Goal: Task Accomplishment & Management: Use online tool/utility

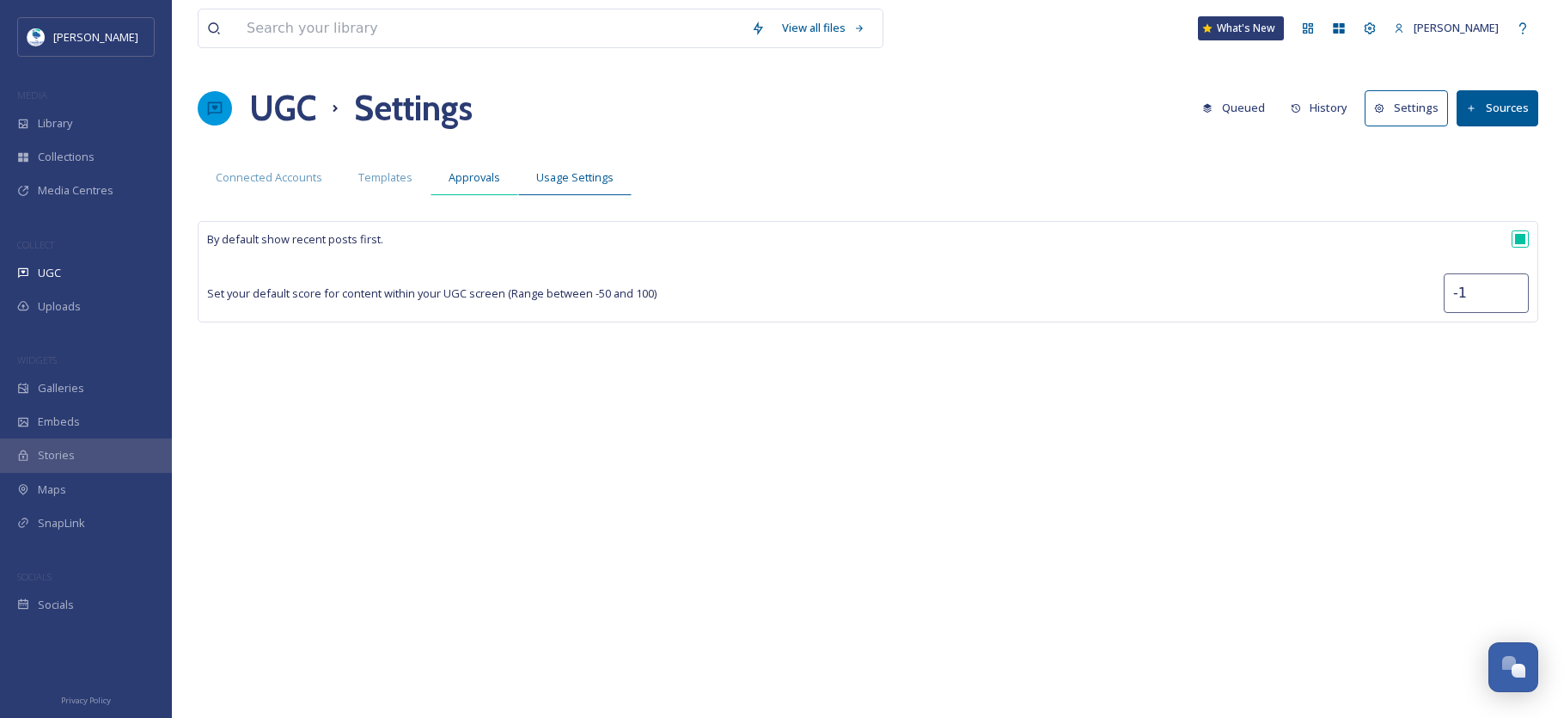
click at [481, 181] on span "Approvals" at bounding box center [475, 177] width 52 height 16
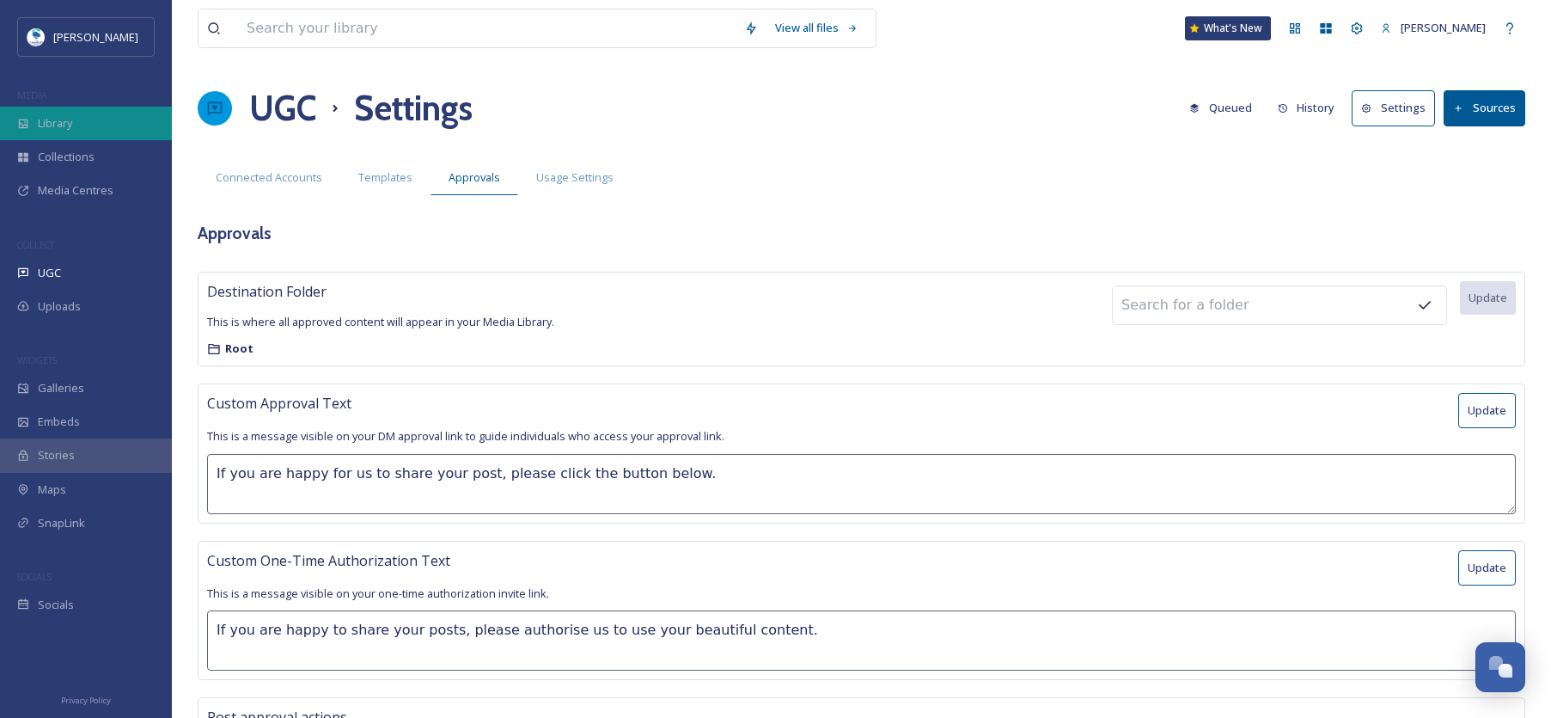
click at [102, 114] on div "Library" at bounding box center [86, 124] width 172 height 34
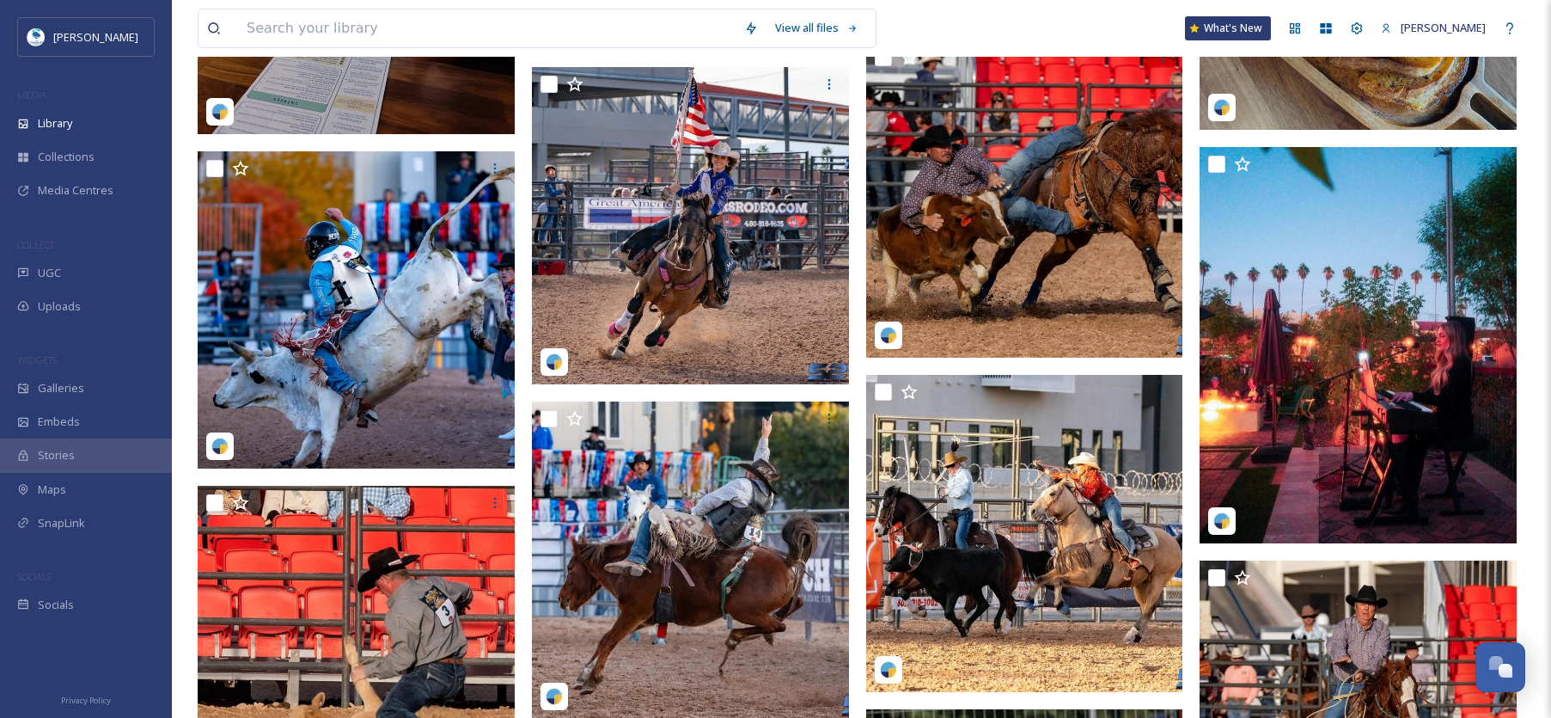
scroll to position [2724, 0]
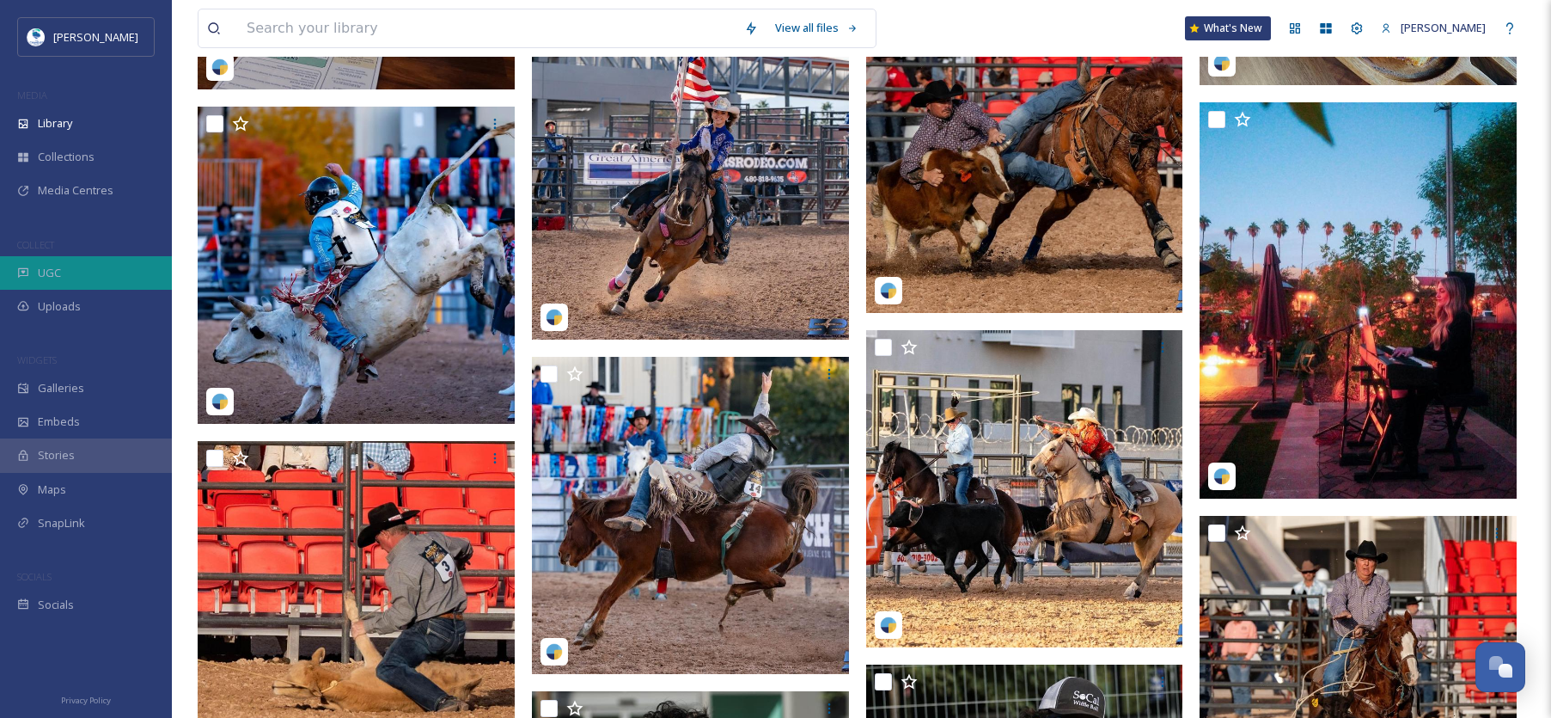
click at [104, 267] on div "UGC" at bounding box center [86, 273] width 172 height 34
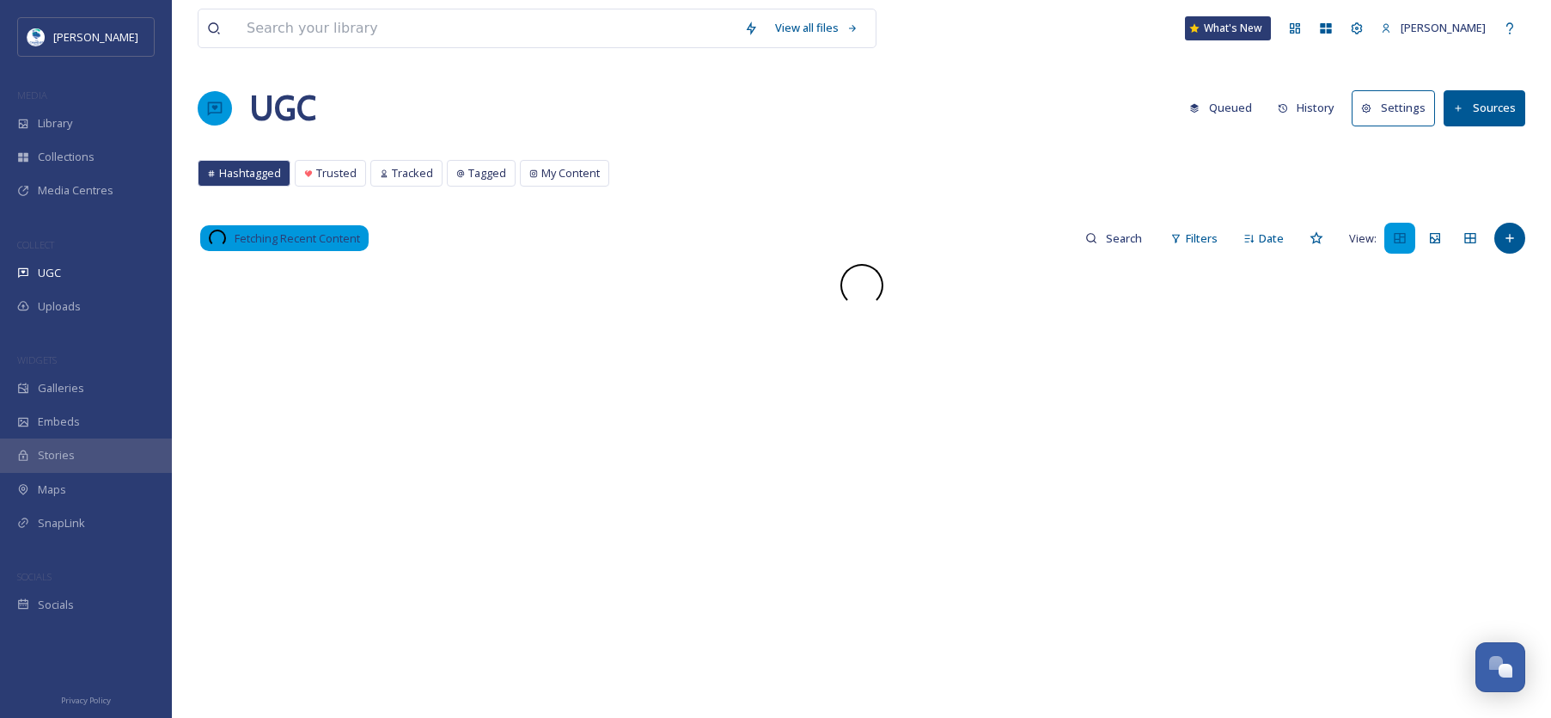
click at [1328, 113] on button "History" at bounding box center [1306, 108] width 75 height 34
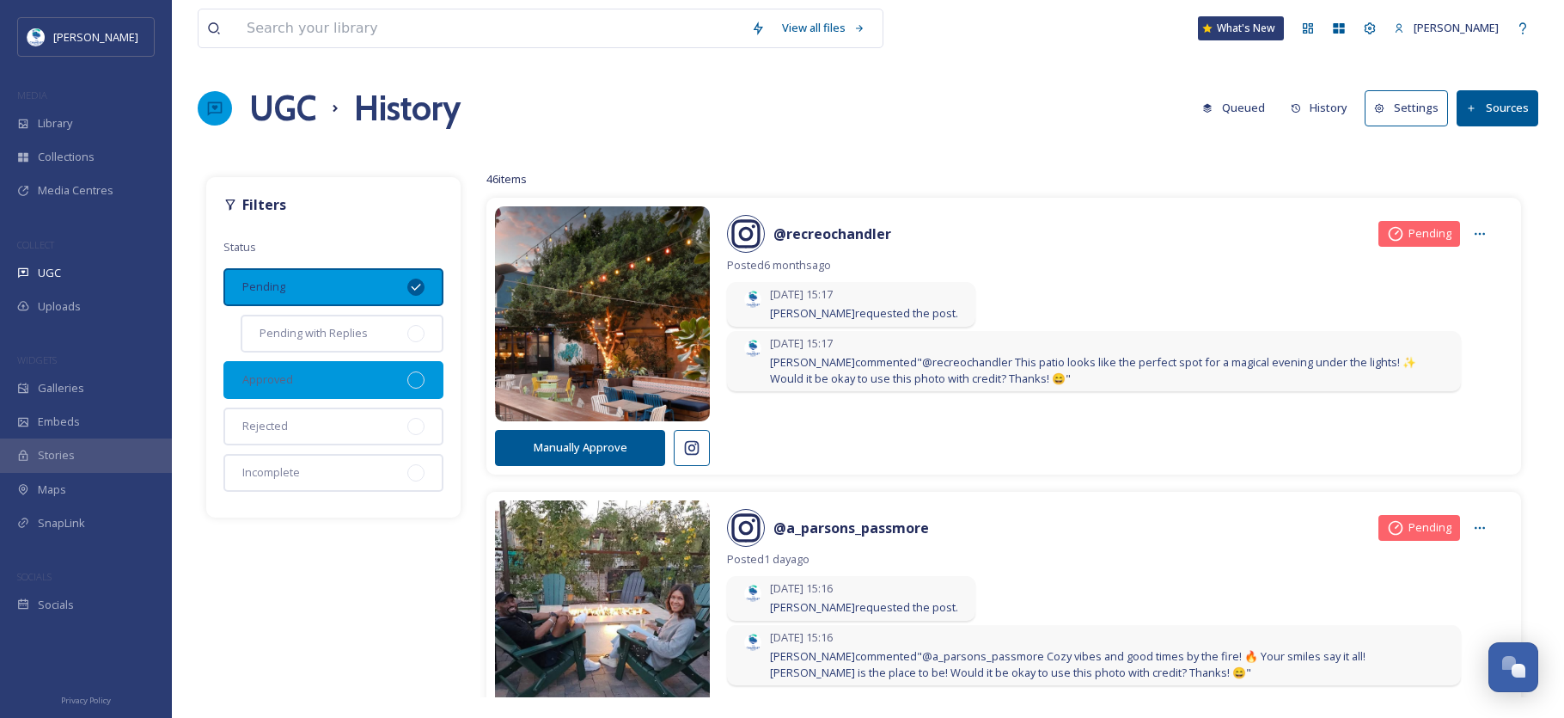
click at [371, 382] on div "Approved" at bounding box center [333, 380] width 220 height 38
click at [424, 287] on div at bounding box center [415, 286] width 17 height 17
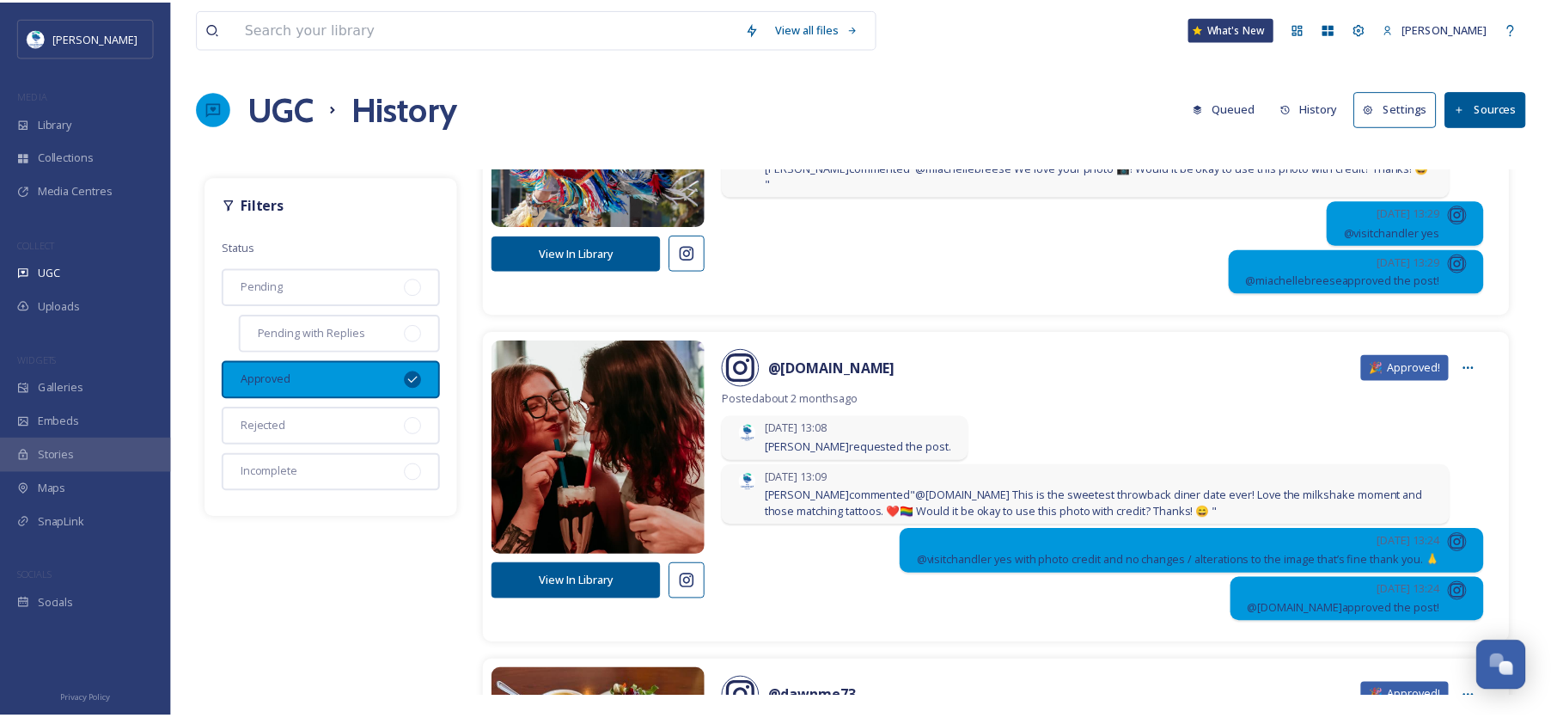
scroll to position [6825, 0]
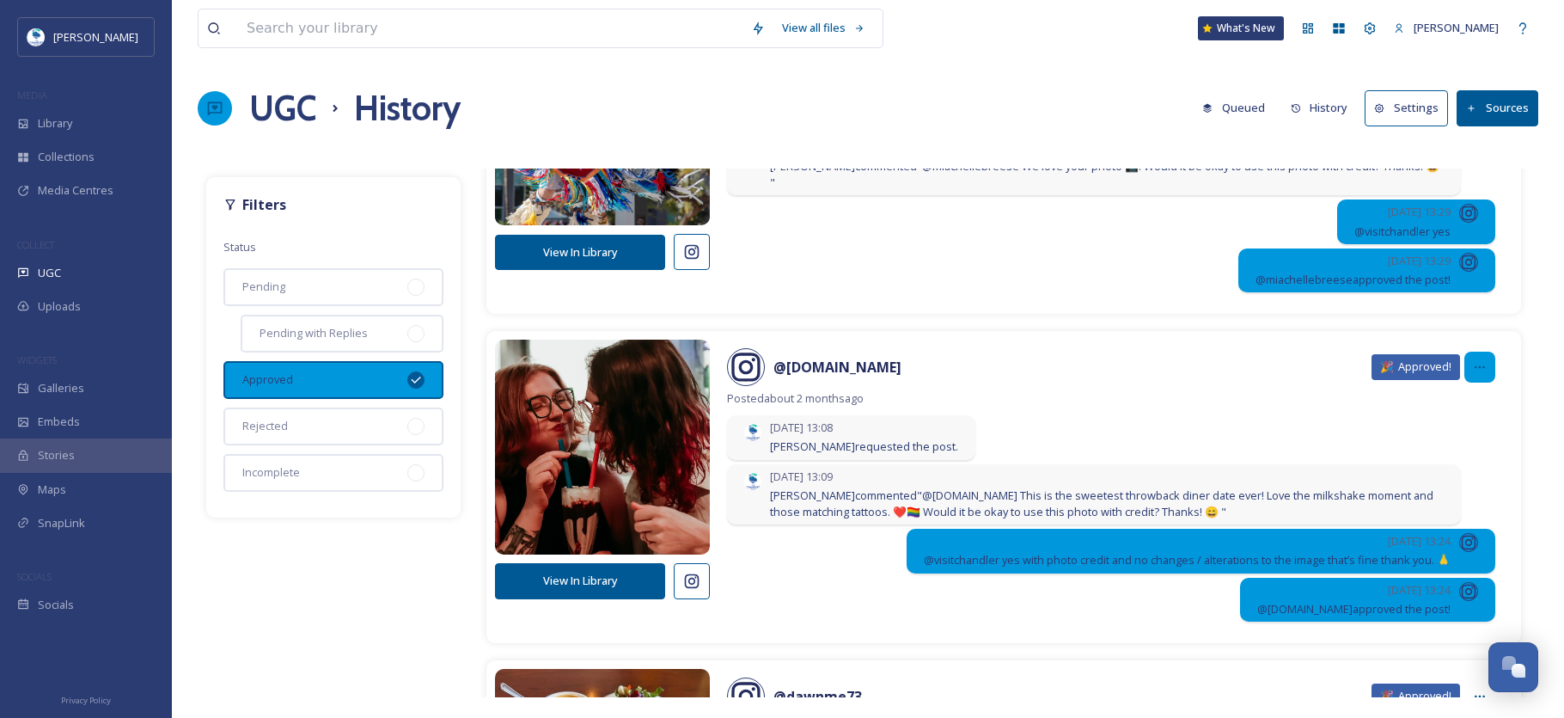
click at [1475, 370] on div at bounding box center [1479, 366] width 31 height 31
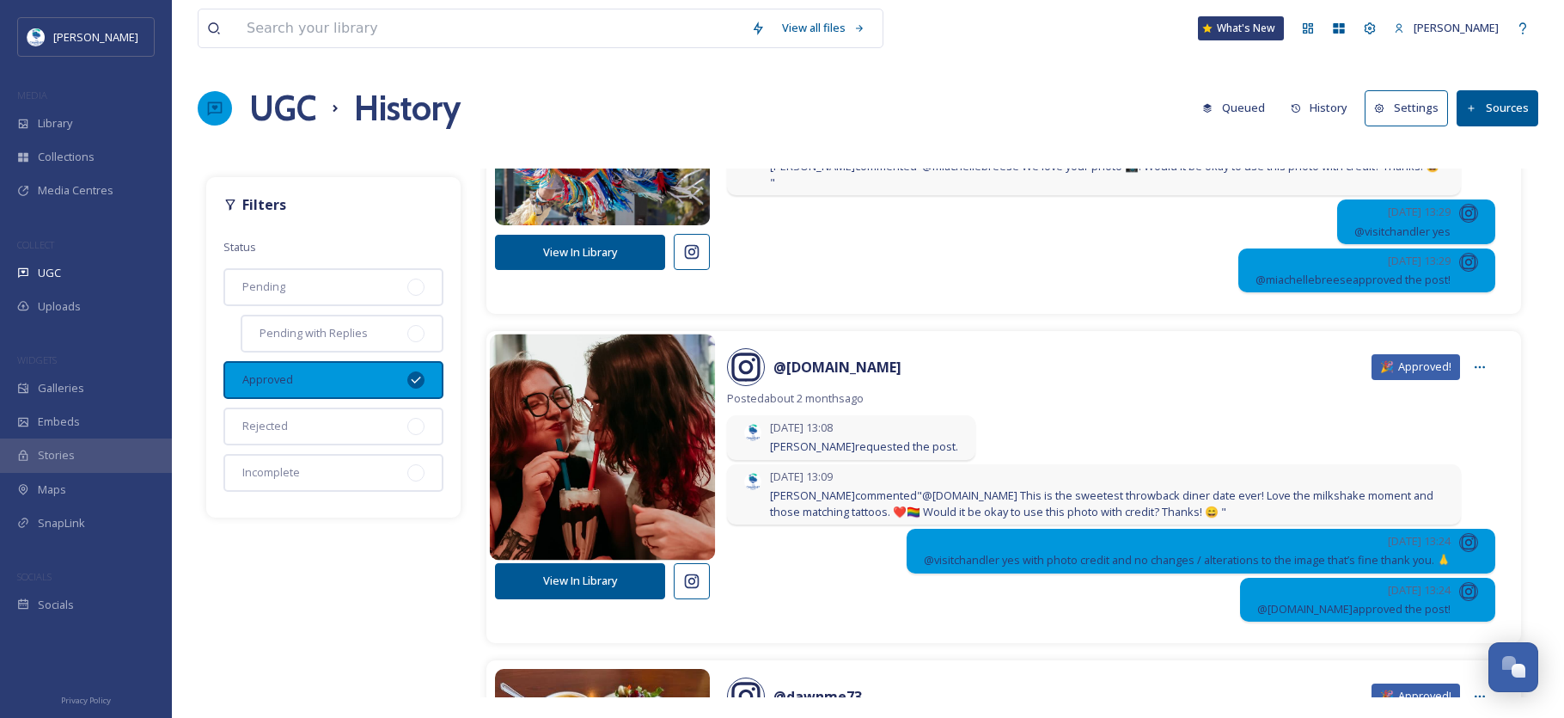
click at [691, 423] on img at bounding box center [603, 447] width 226 height 271
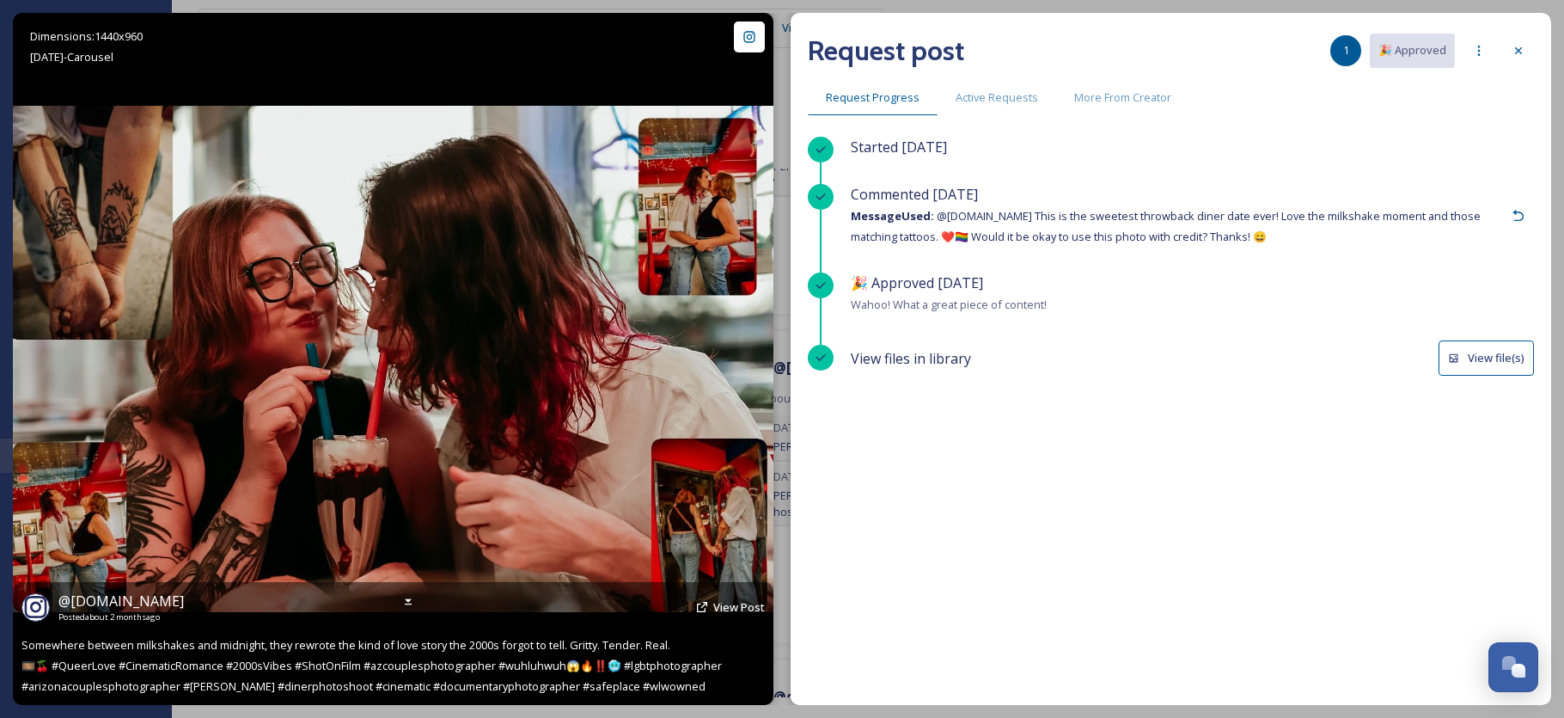
click at [407, 183] on img at bounding box center [393, 359] width 761 height 507
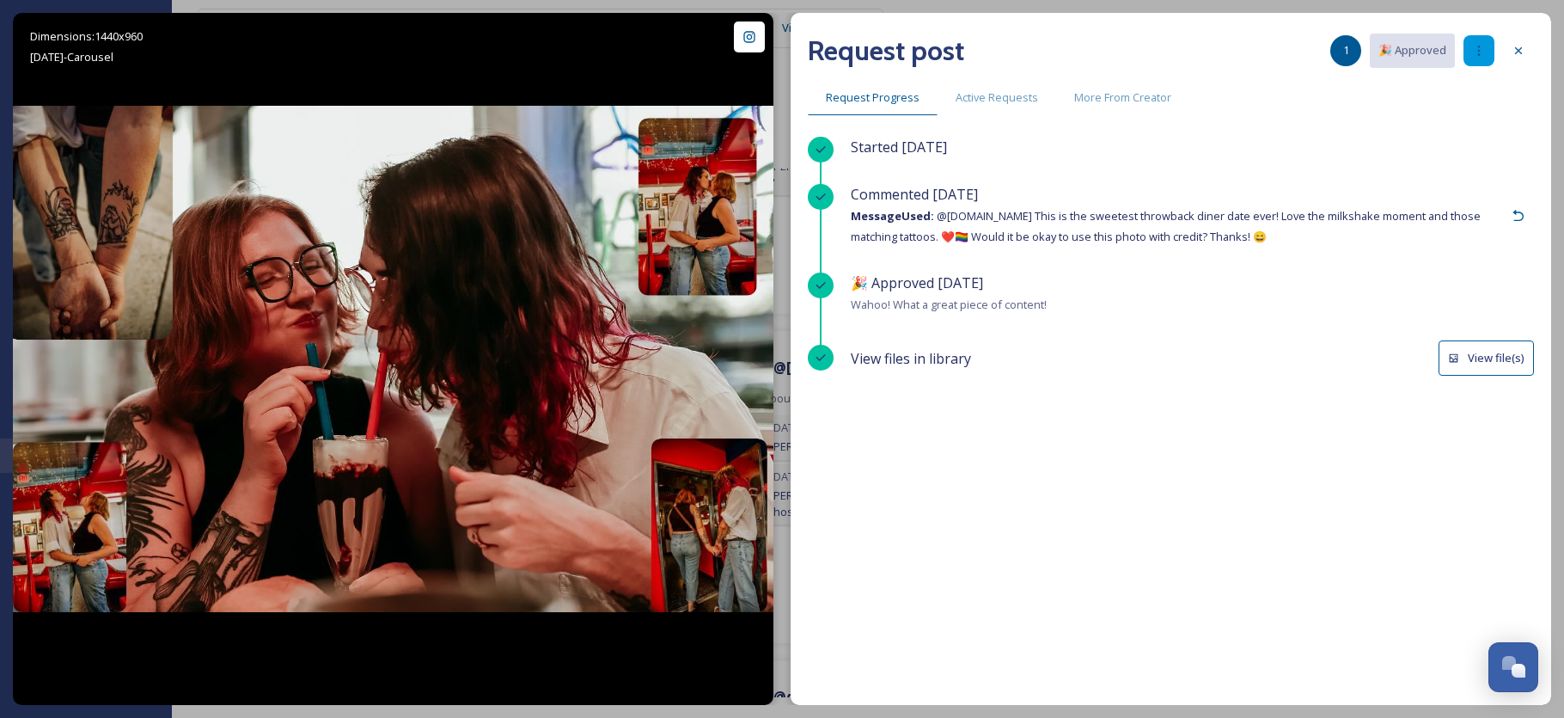
click at [1483, 52] on icon at bounding box center [1479, 51] width 14 height 14
click at [1506, 356] on button "View file(s)" at bounding box center [1486, 357] width 95 height 35
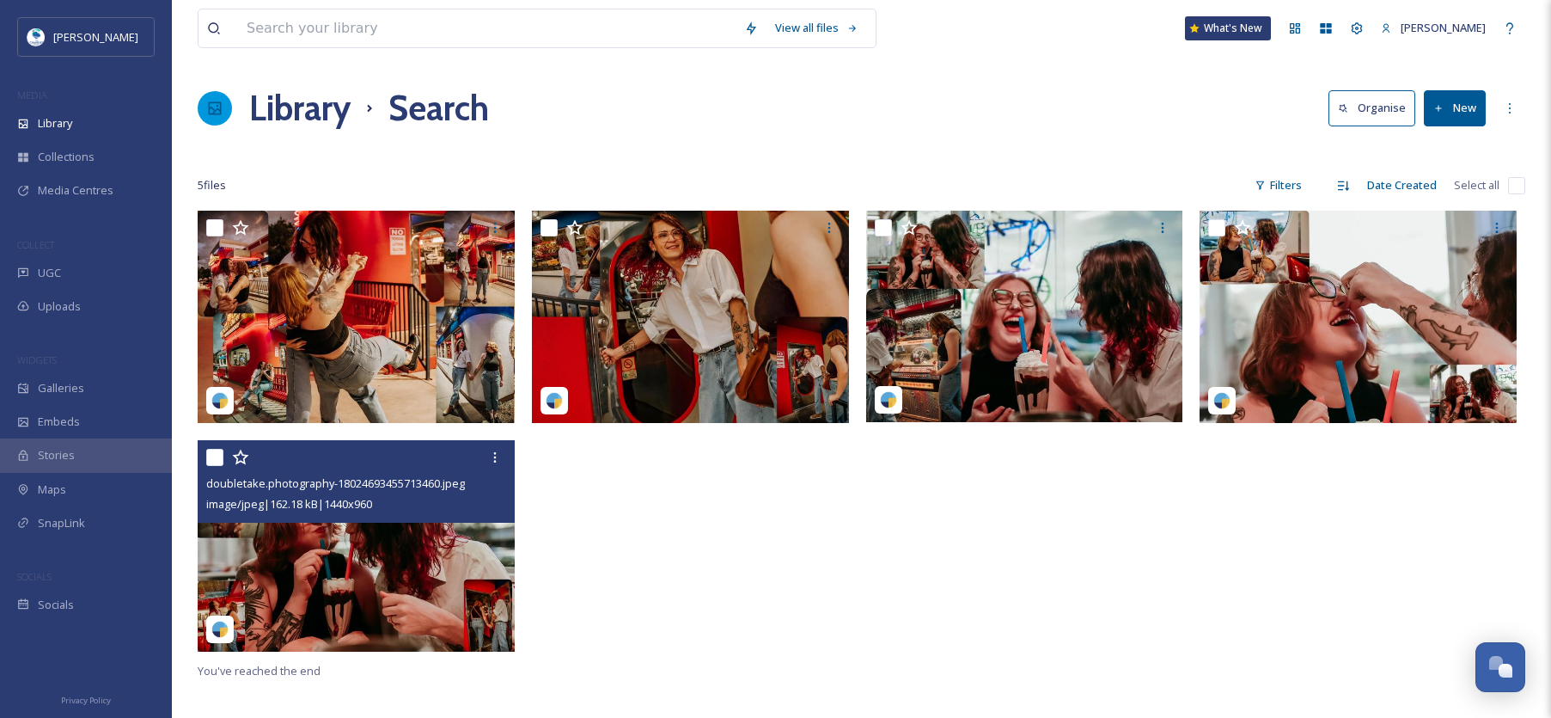
click at [367, 606] on img at bounding box center [356, 545] width 317 height 211
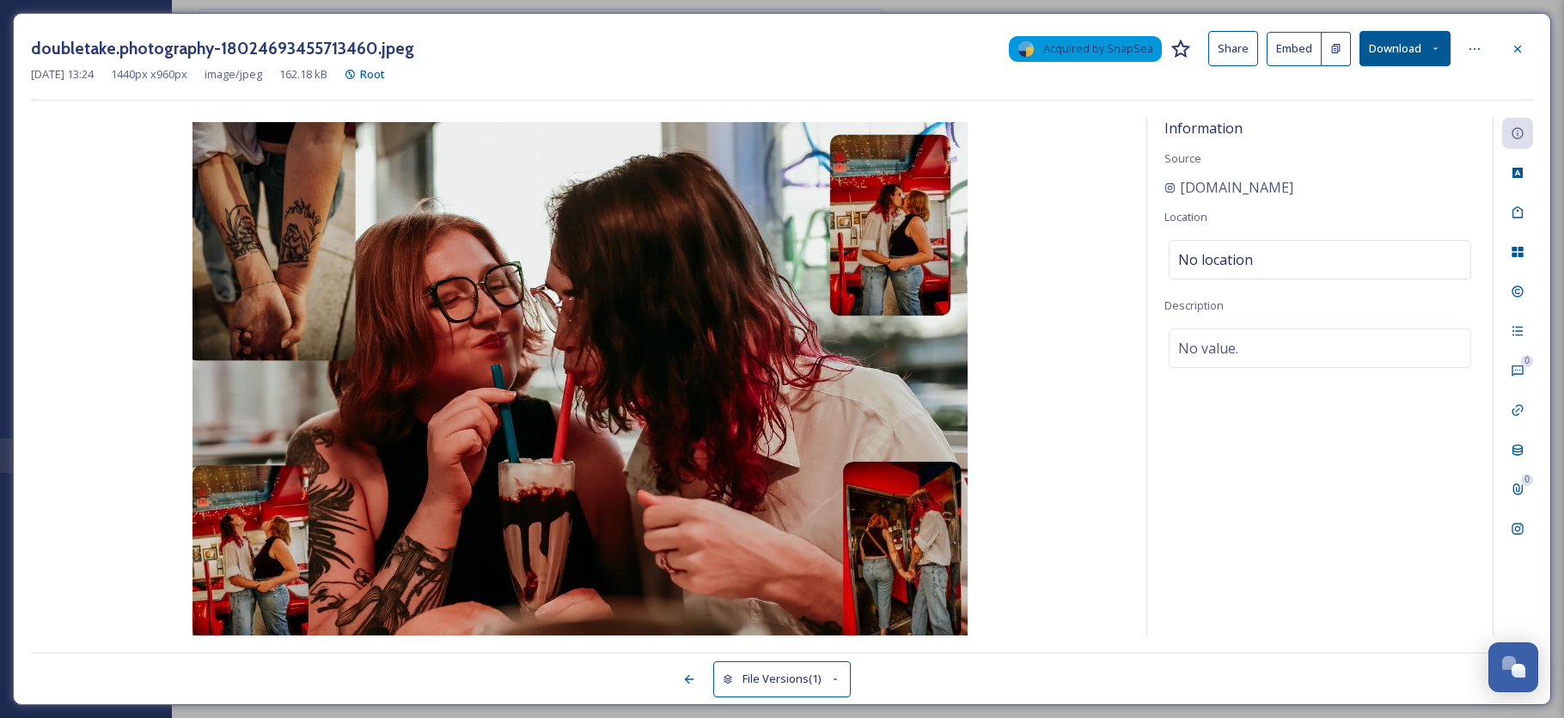
click at [798, 688] on button "File Versions (1)" at bounding box center [781, 678] width 137 height 35
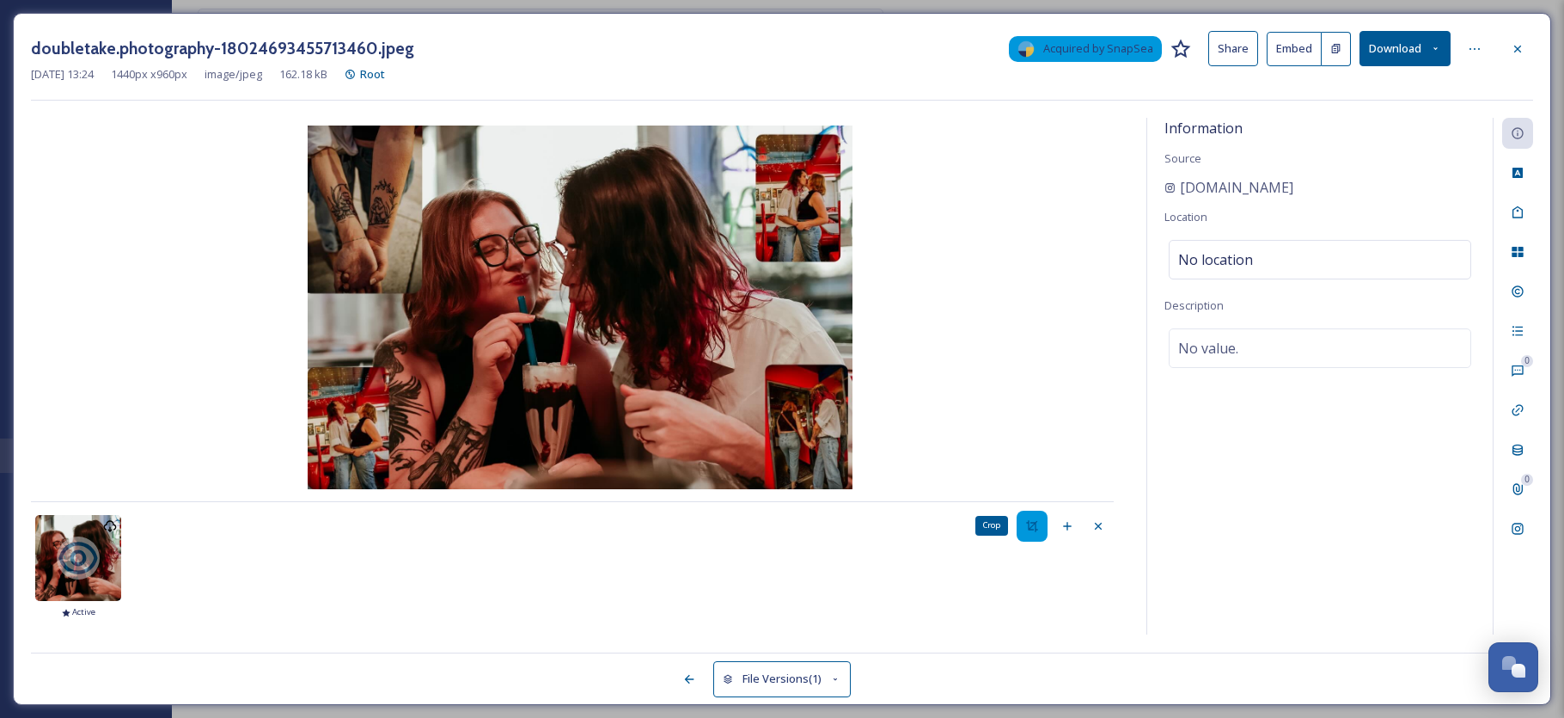
click at [1042, 529] on div "Crop" at bounding box center [1032, 525] width 31 height 31
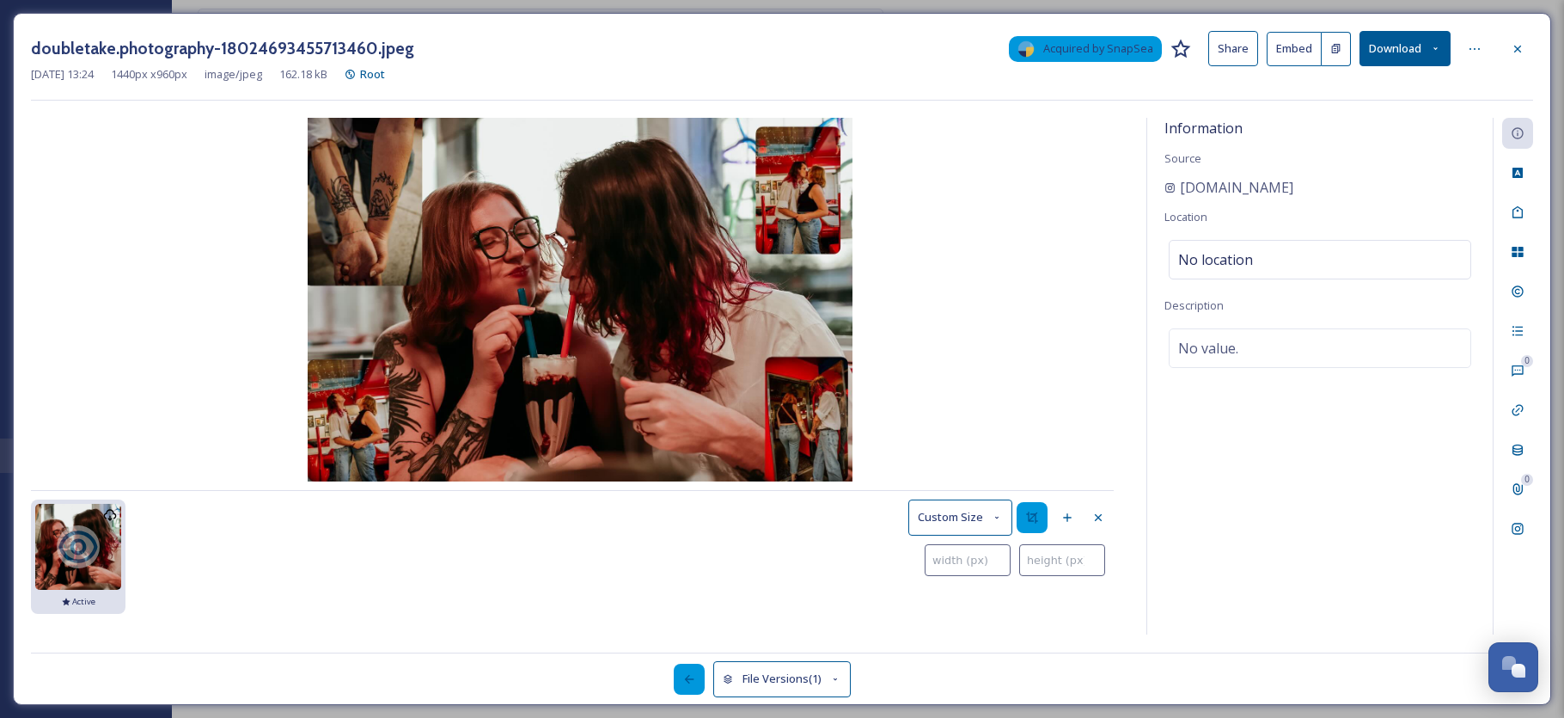
click at [680, 675] on div at bounding box center [689, 678] width 31 height 31
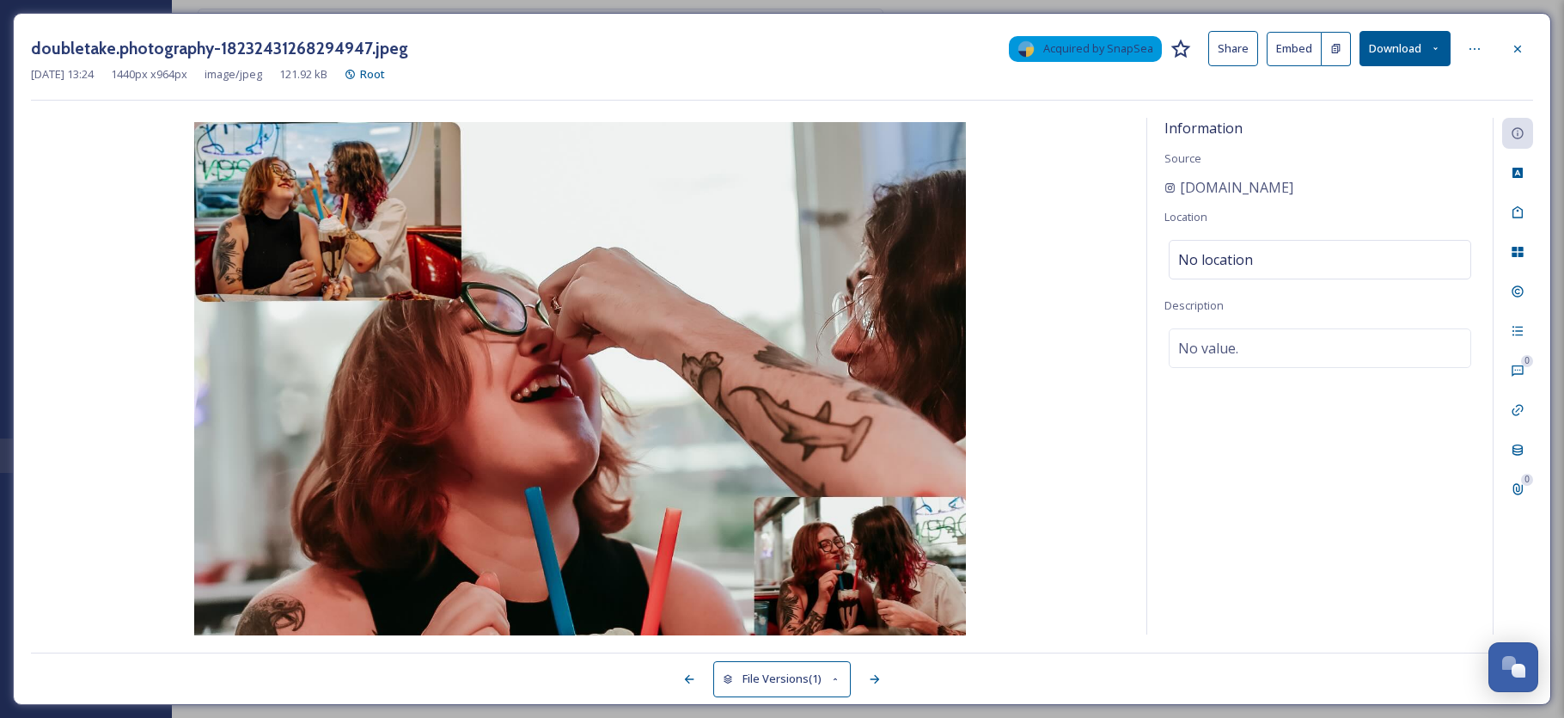
click at [816, 669] on button "File Versions (1)" at bounding box center [781, 678] width 137 height 35
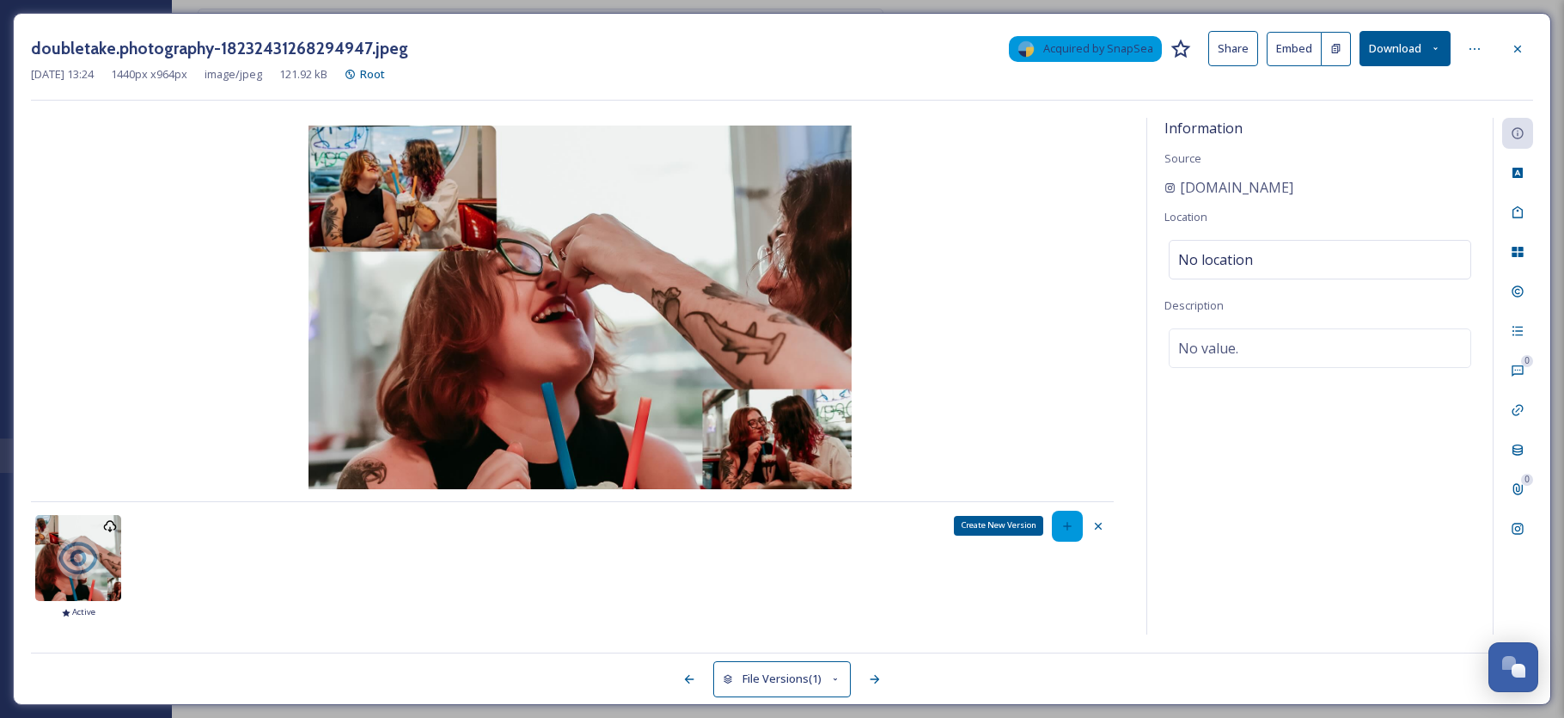
click at [1075, 522] on div "Create New Version" at bounding box center [1067, 525] width 31 height 31
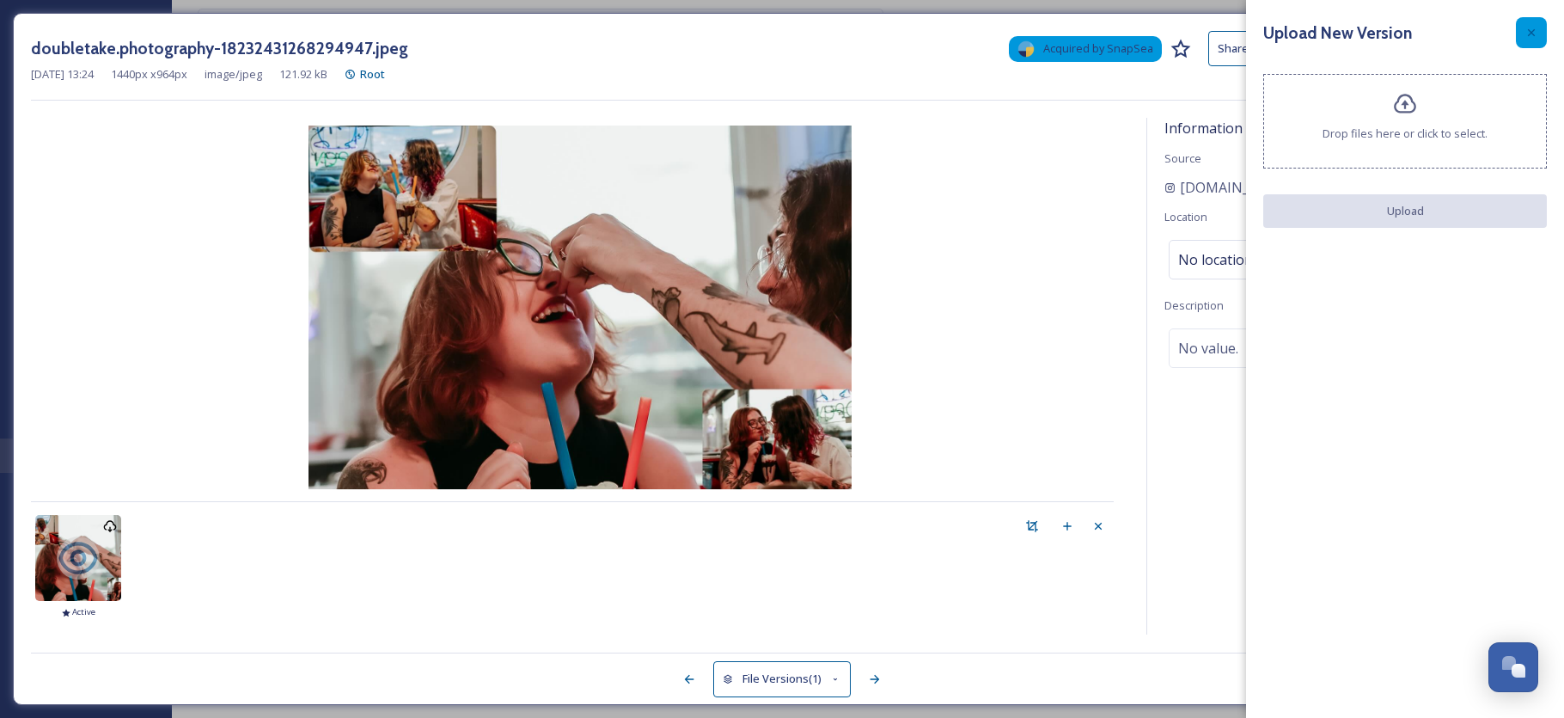
click at [1537, 33] on icon at bounding box center [1532, 33] width 14 height 14
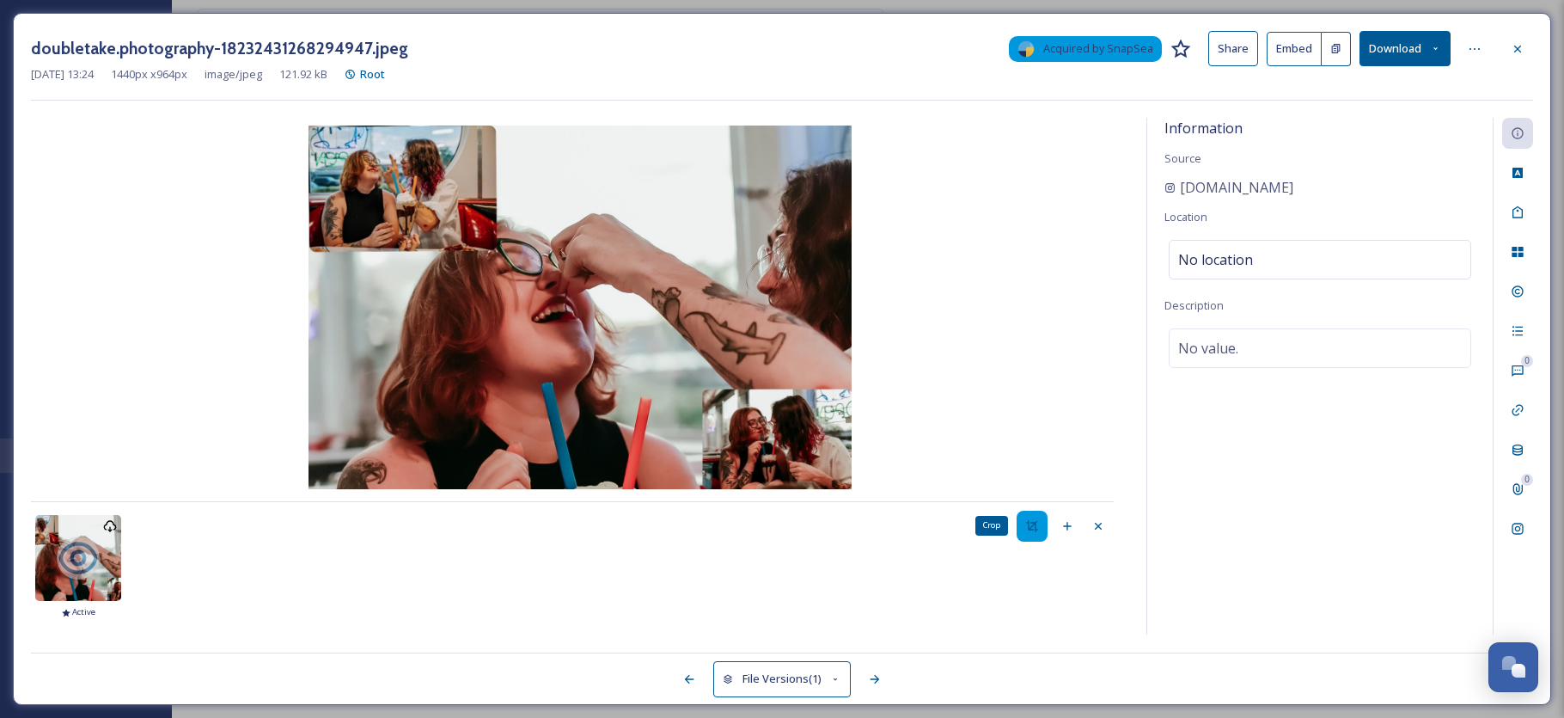
click at [1036, 525] on icon at bounding box center [1031, 525] width 11 height 11
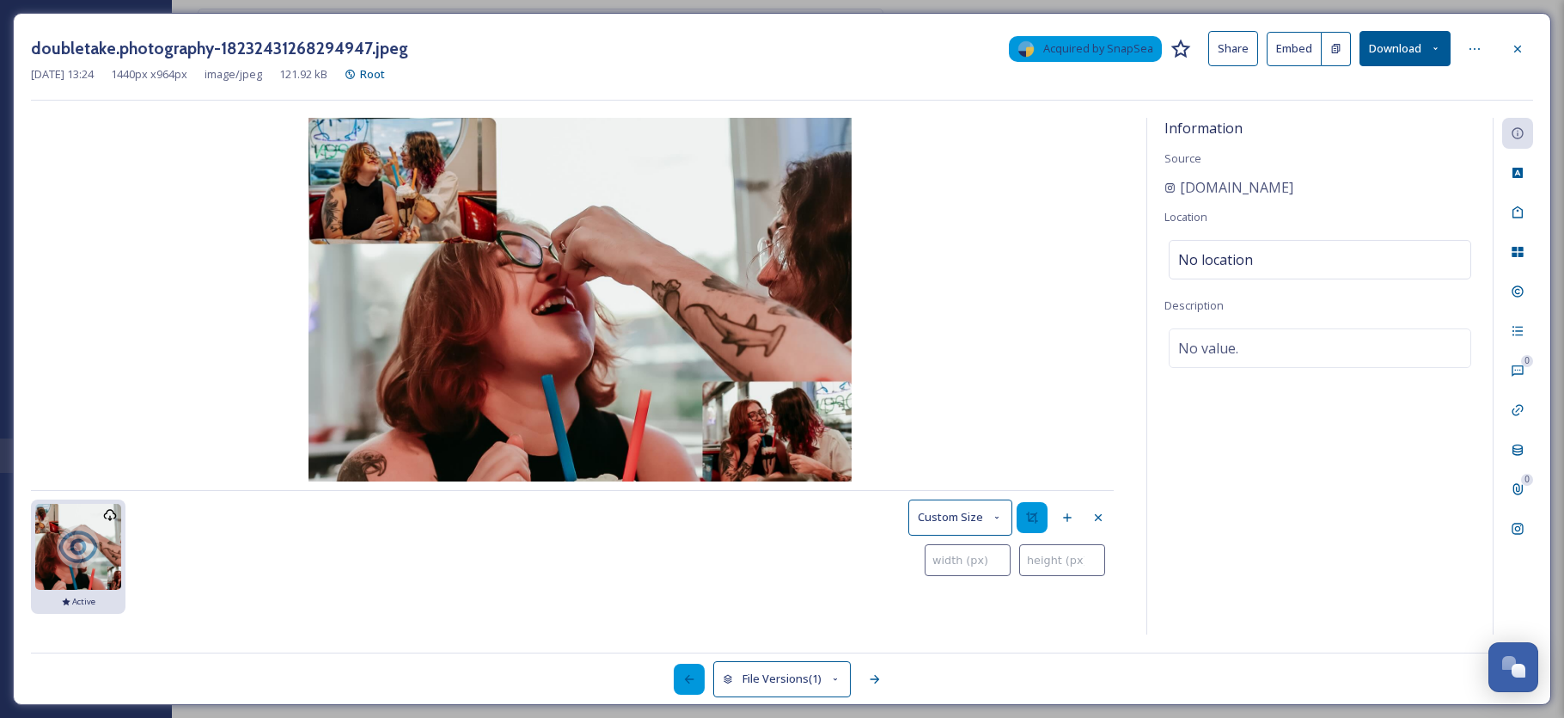
click at [682, 682] on icon at bounding box center [689, 679] width 14 height 14
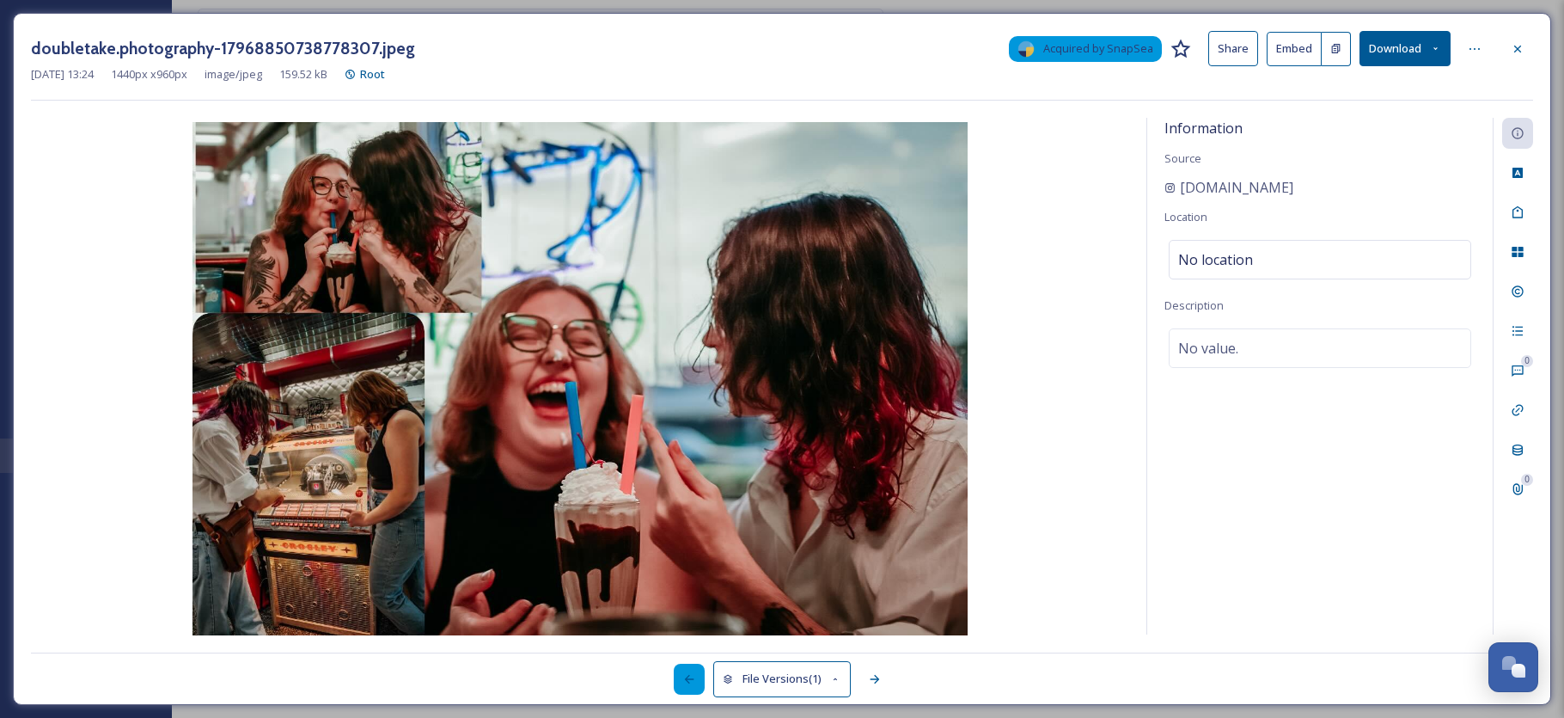
click at [682, 682] on icon at bounding box center [689, 679] width 14 height 14
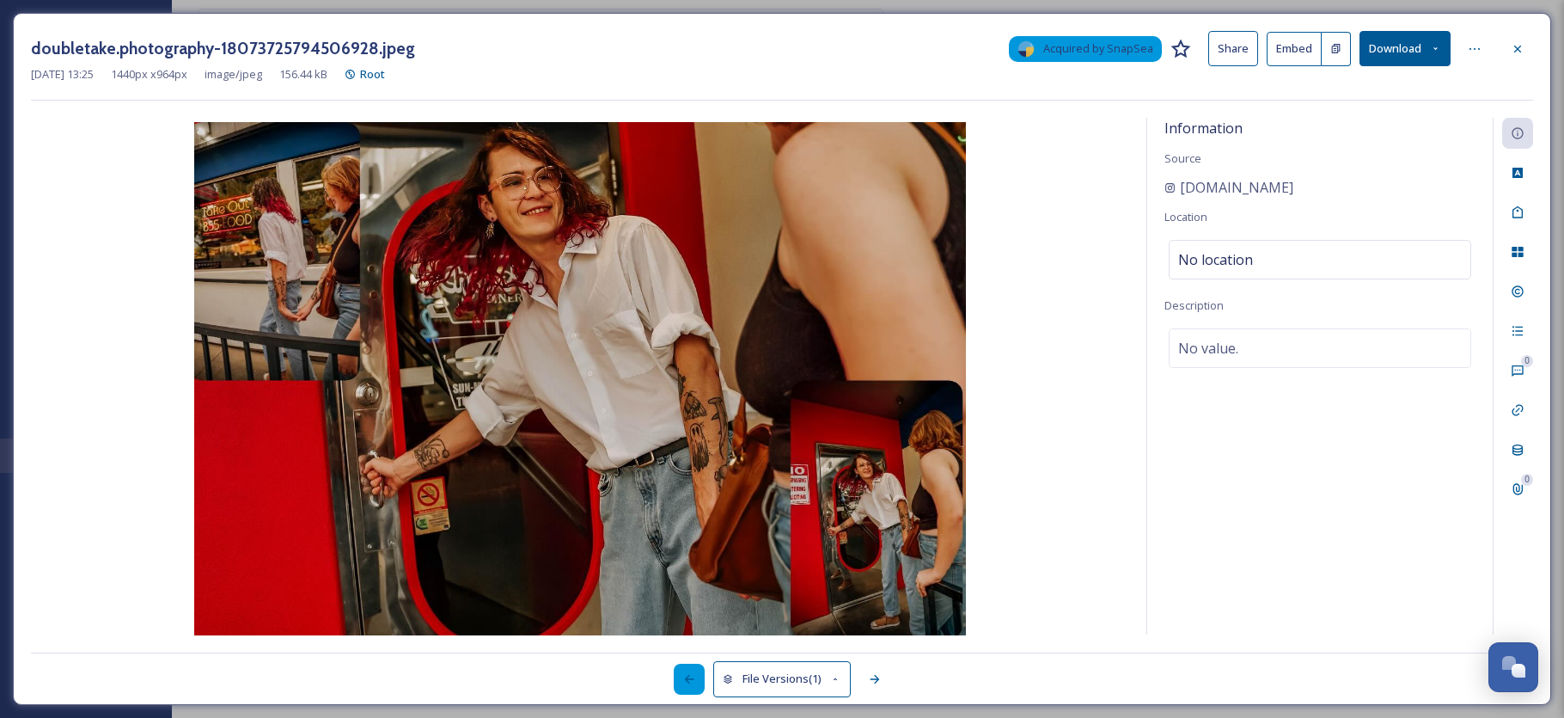
click at [682, 682] on icon at bounding box center [689, 679] width 14 height 14
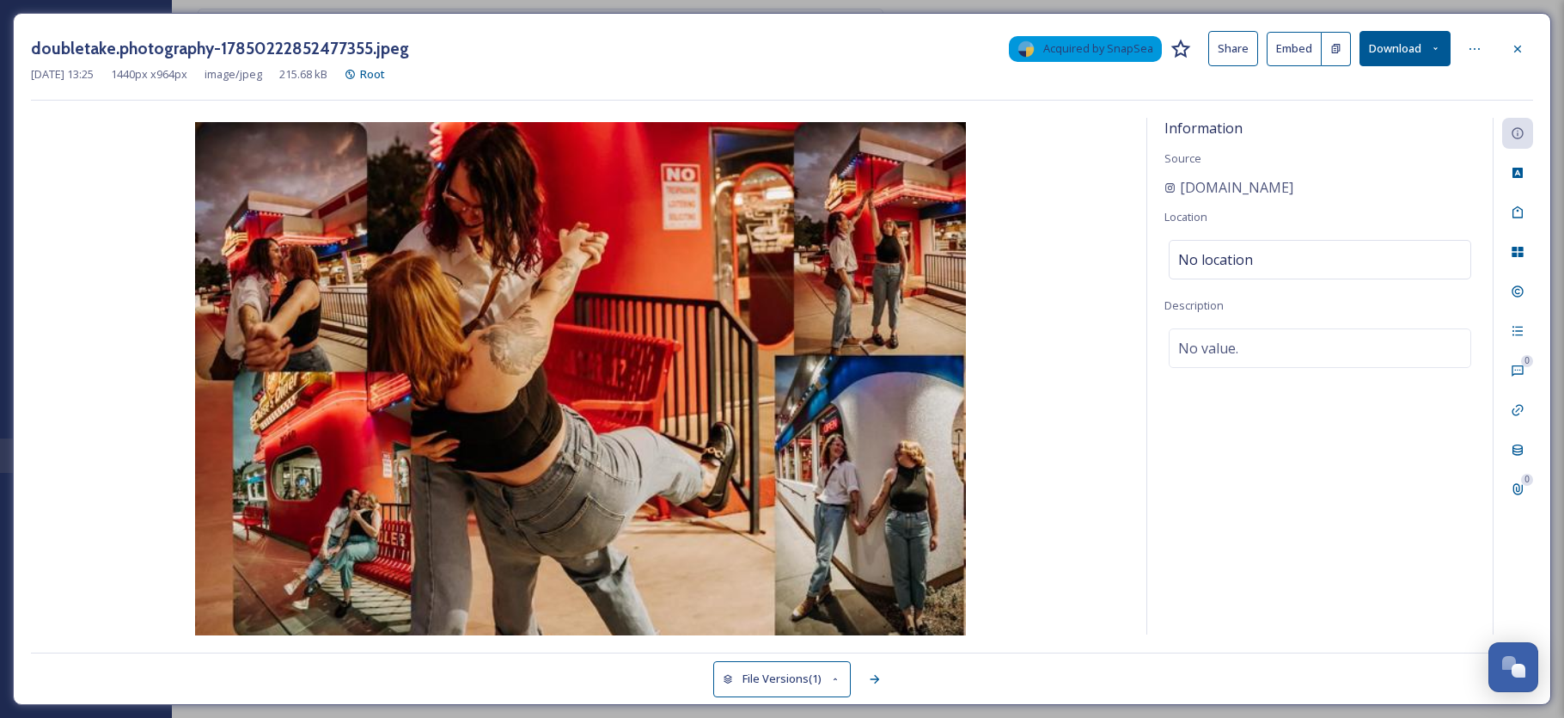
click at [681, 682] on div "File Versions (1)" at bounding box center [782, 669] width 1502 height 34
click at [878, 675] on icon at bounding box center [875, 679] width 14 height 14
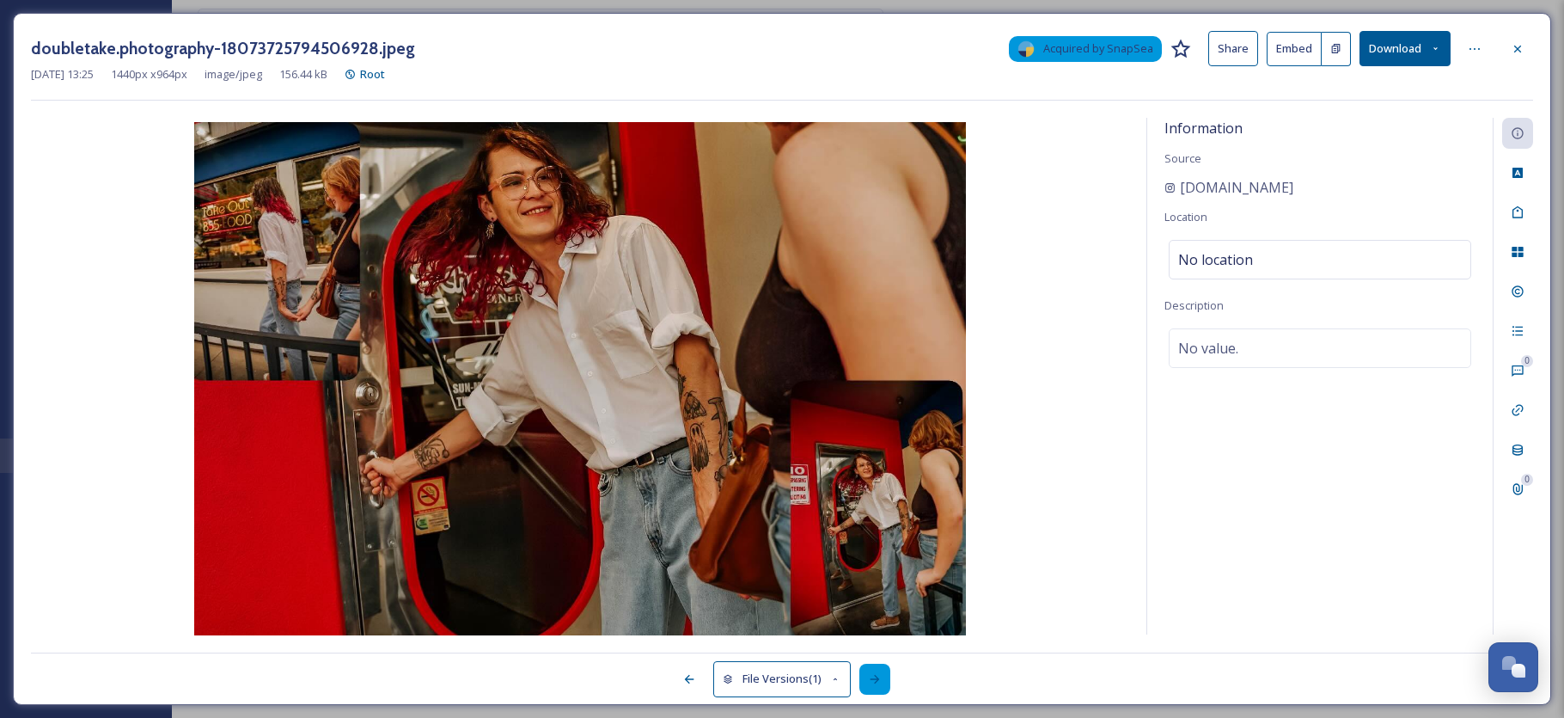
click at [878, 675] on icon at bounding box center [875, 679] width 14 height 14
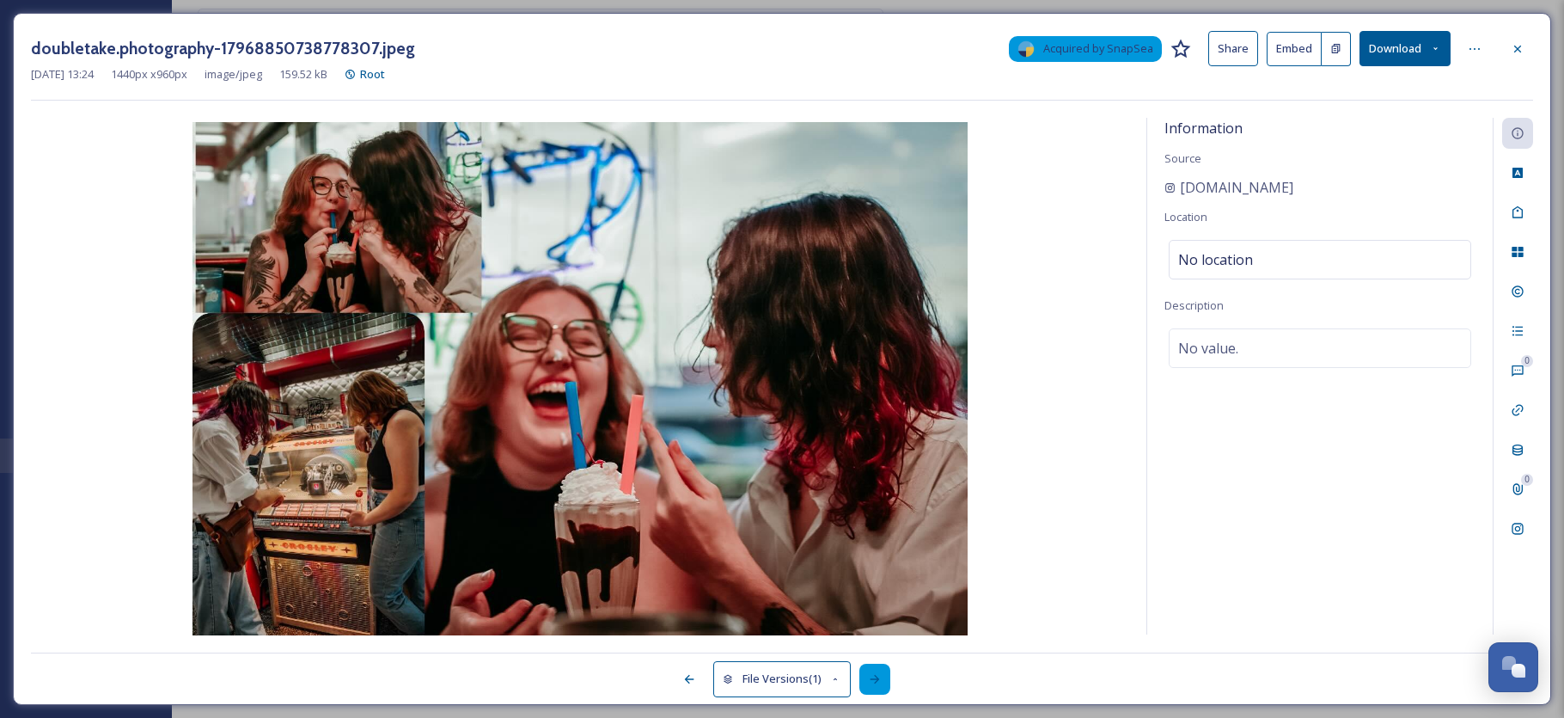
click at [878, 675] on icon at bounding box center [875, 679] width 14 height 14
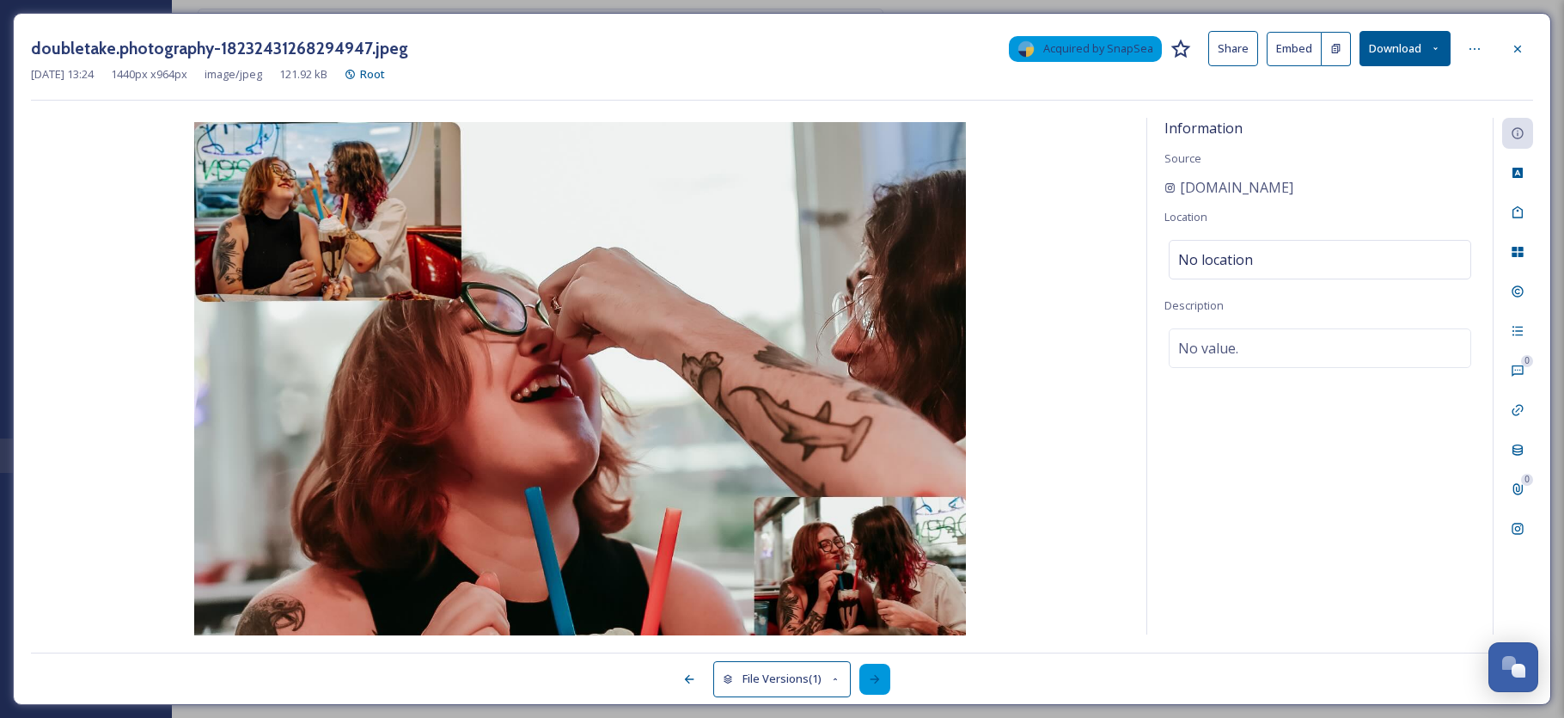
click at [878, 675] on icon at bounding box center [875, 679] width 14 height 14
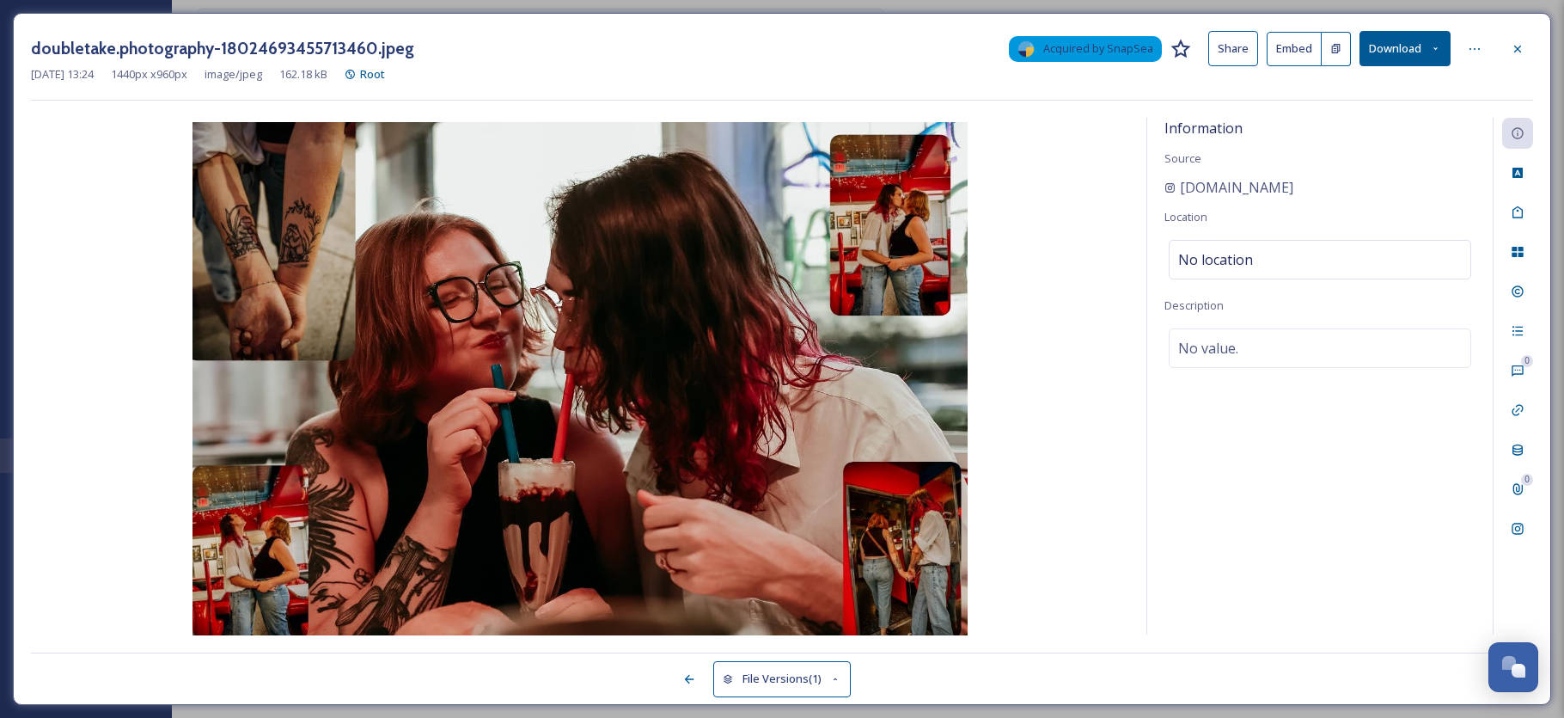
click at [753, 681] on button "File Versions (1)" at bounding box center [781, 678] width 137 height 35
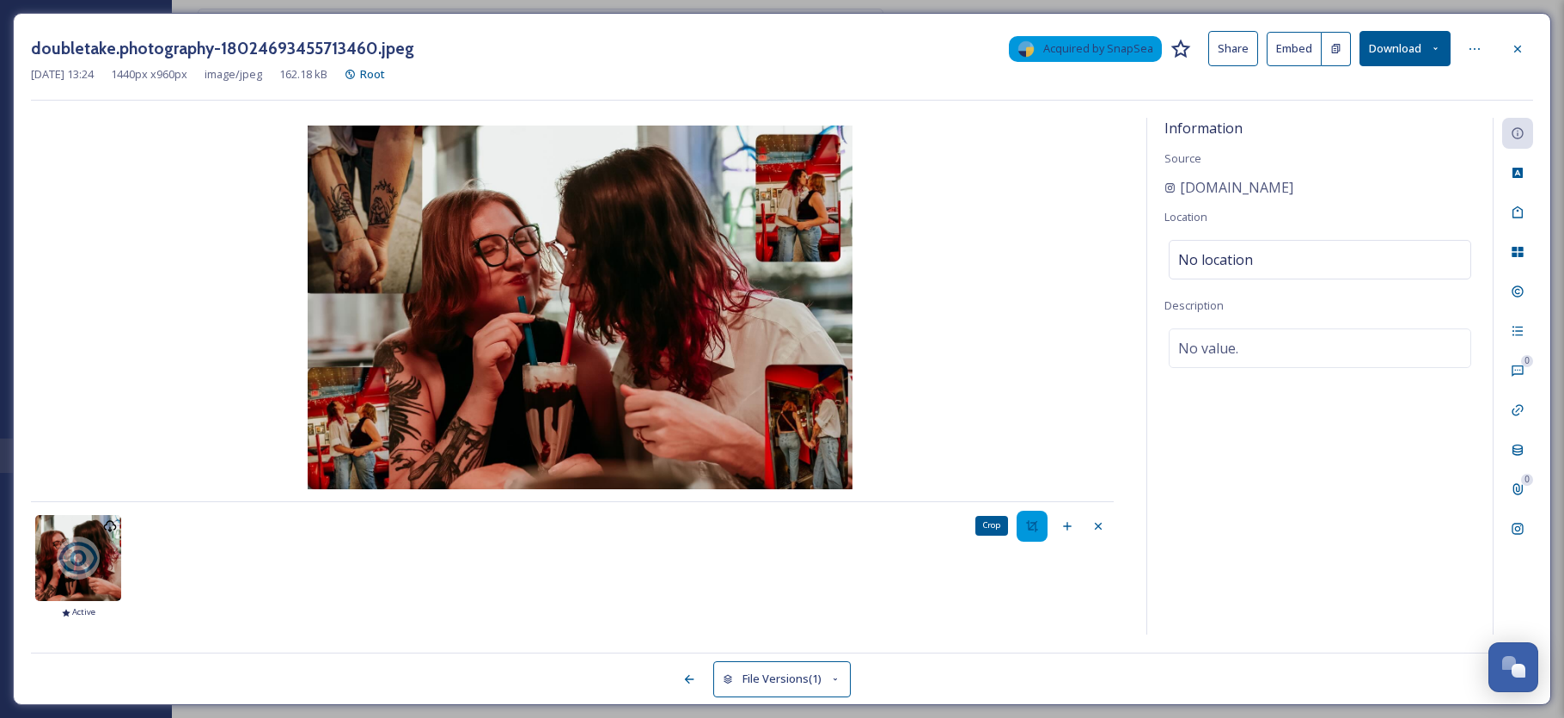
click at [1039, 522] on div "Crop" at bounding box center [1032, 525] width 31 height 31
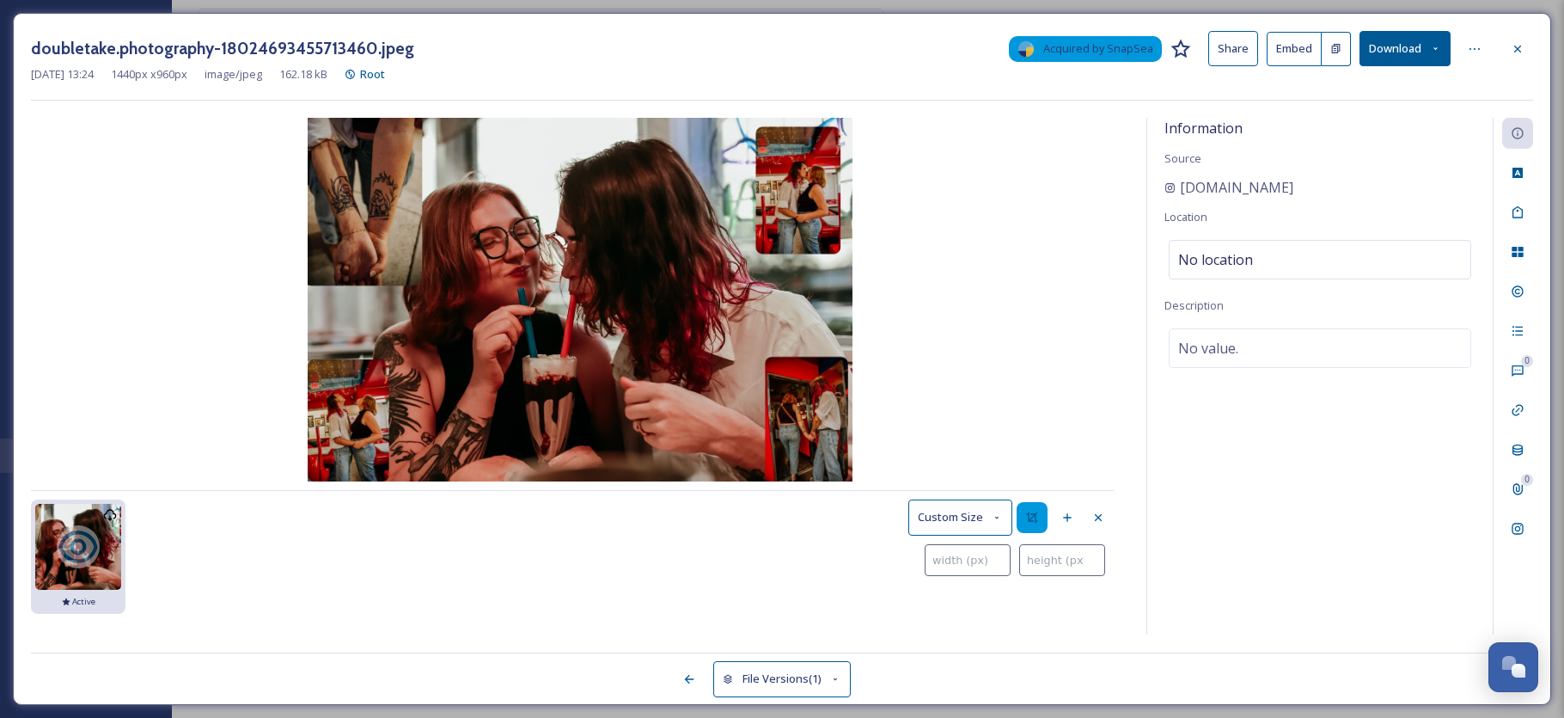
type input "0"
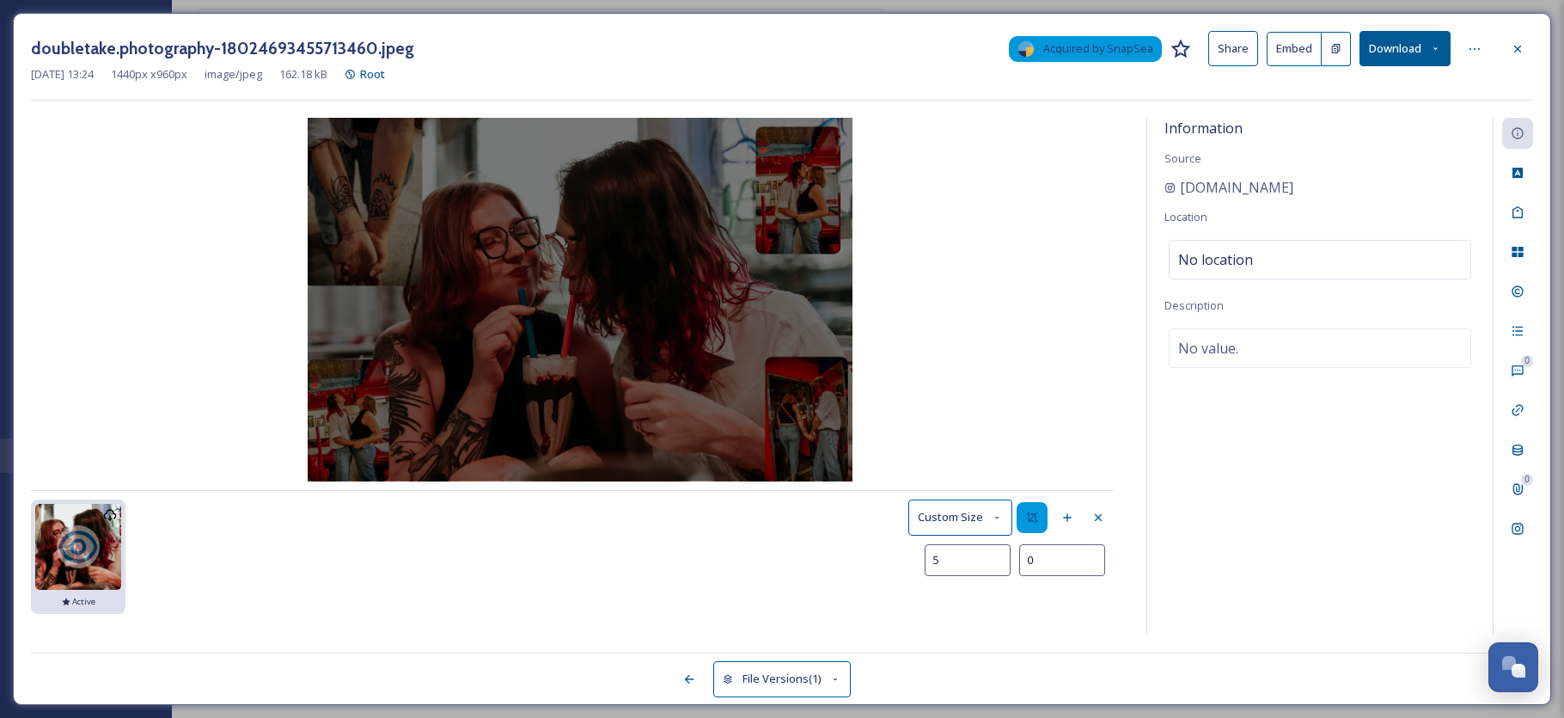
type input "7"
type input "5"
type input "11"
type input "16"
type input "18"
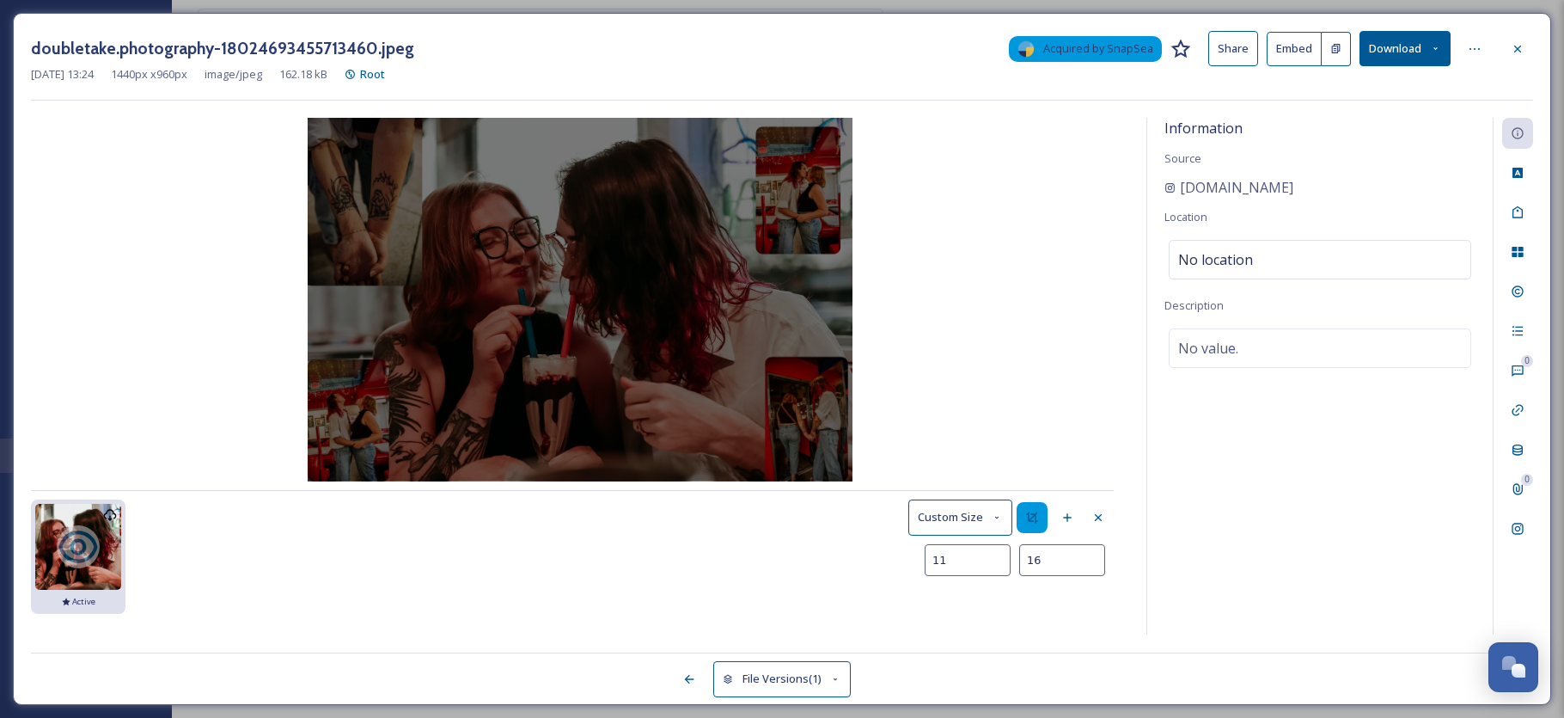
type input "27"
type input "36"
type input "73"
type input "54"
type input "109"
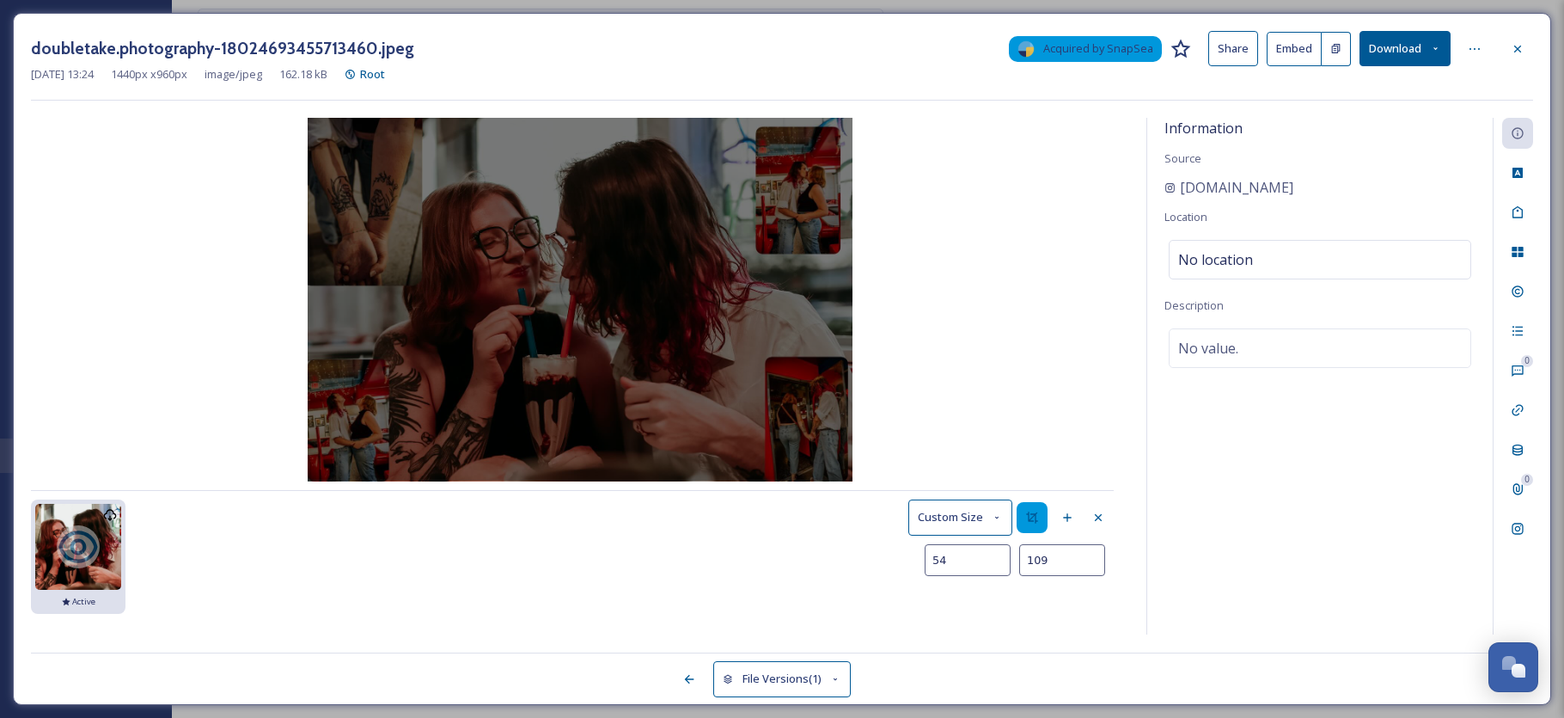
type input "77"
type input "159"
type input "100"
type input "211"
type input "127"
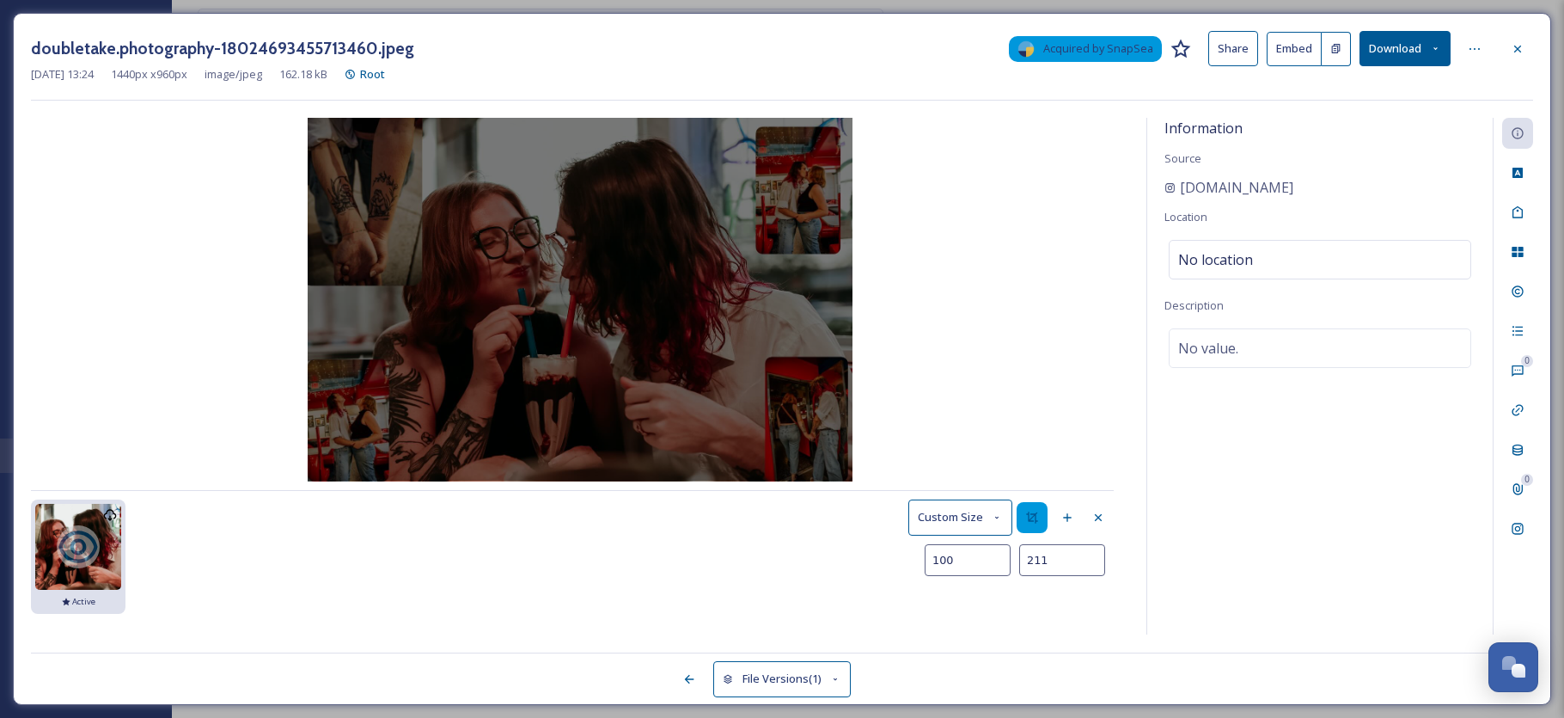
type input "272"
type input "161"
type input "352"
type input "209"
type input "456"
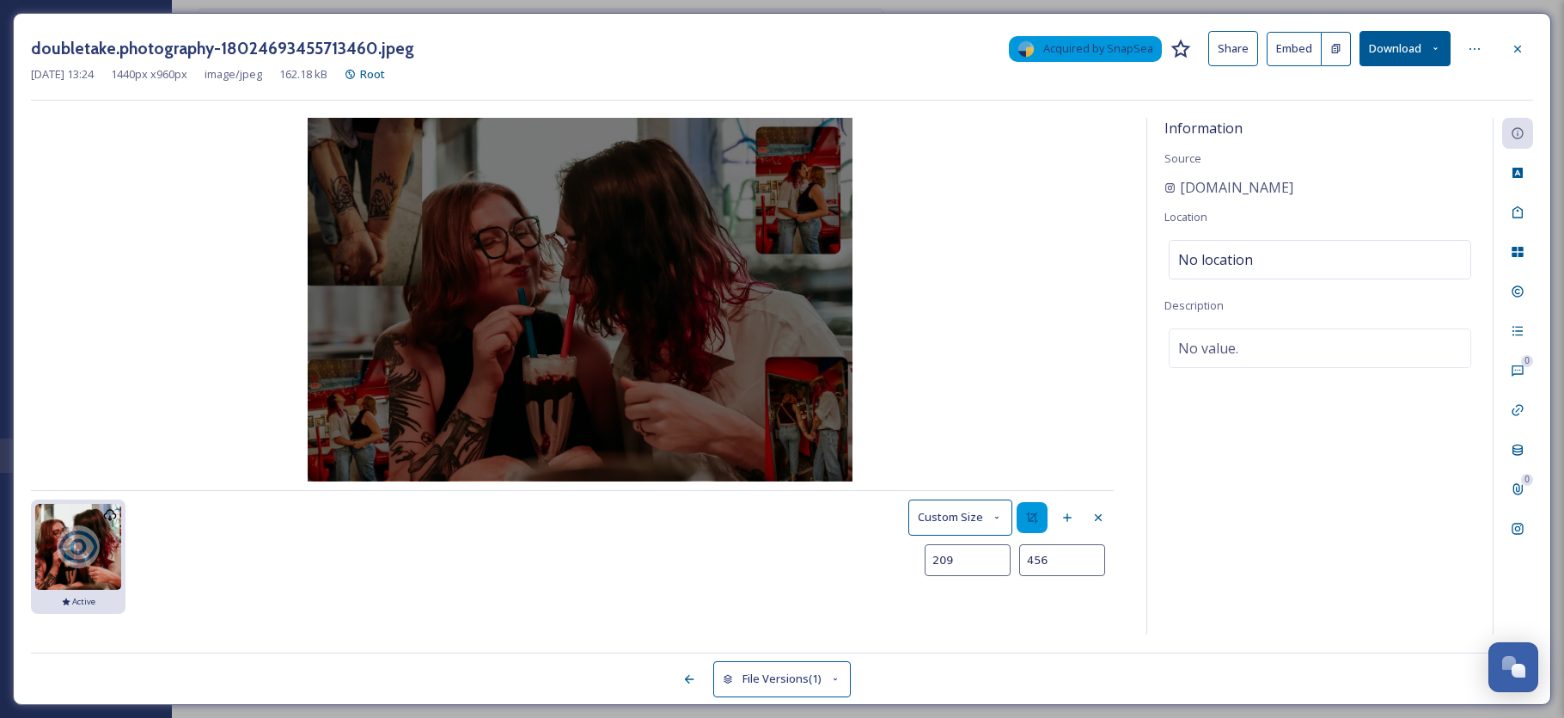
type input "263"
type input "563"
type input "295"
type input "638"
type input "325"
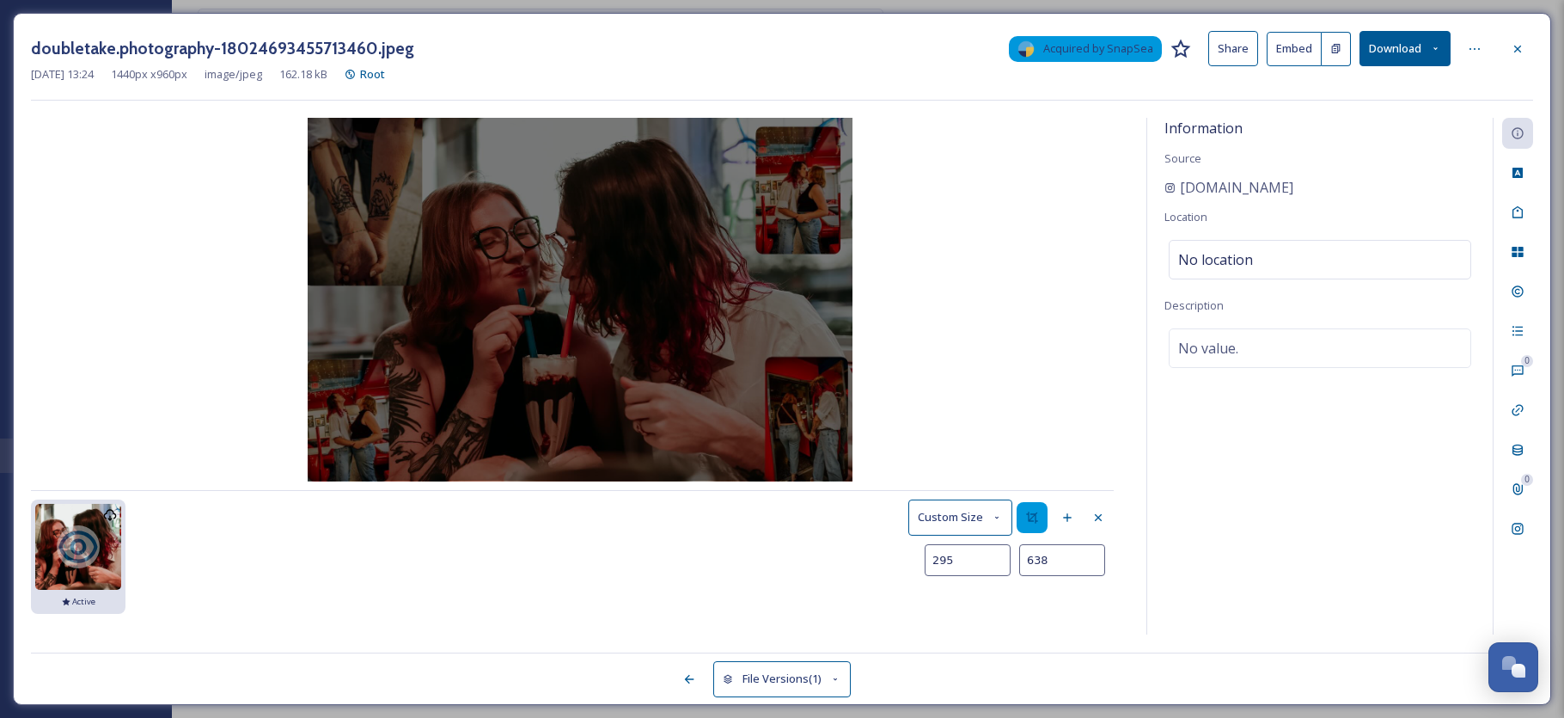
type input "701"
type input "361"
type input "769"
type input "365"
type input "778"
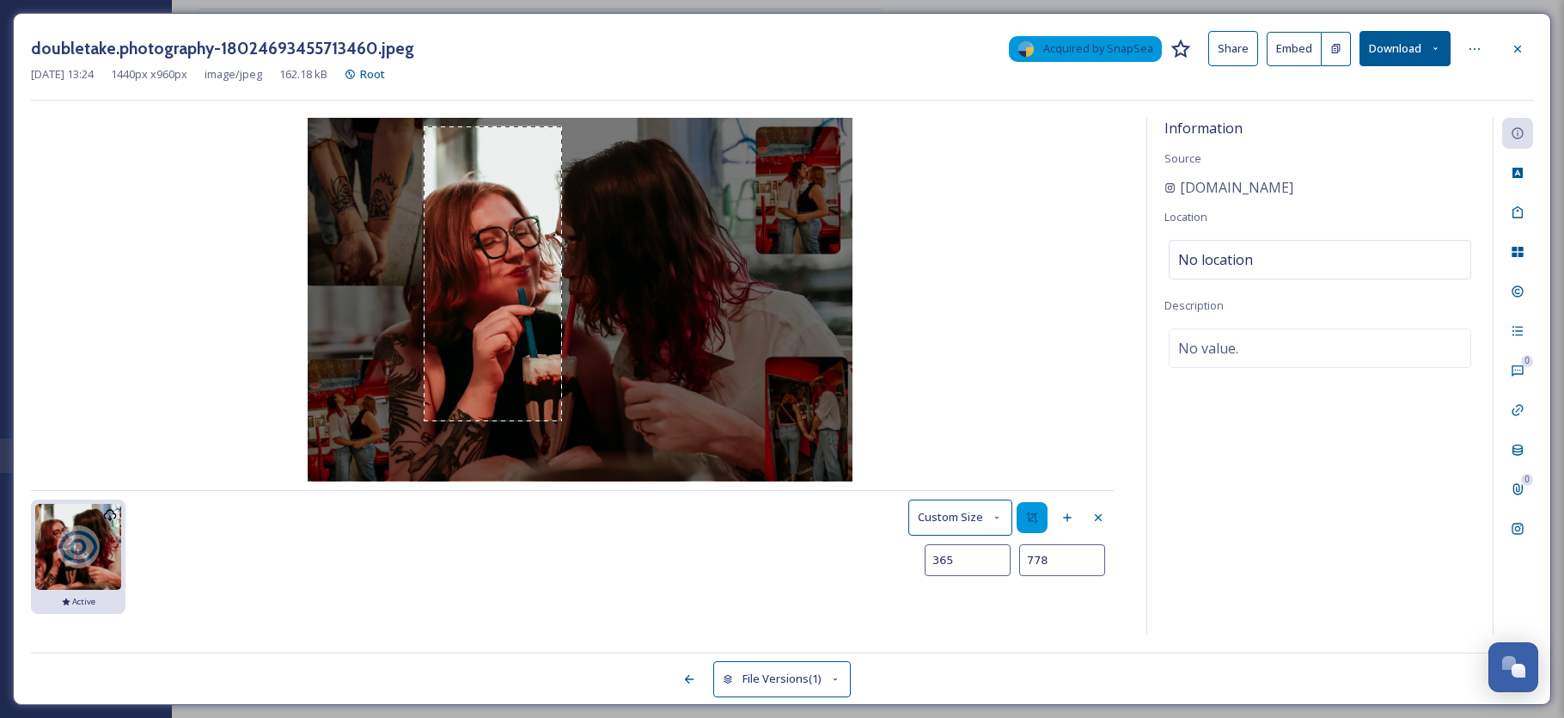
type input "397"
type input "819"
type input "413"
type input "842"
type input "431"
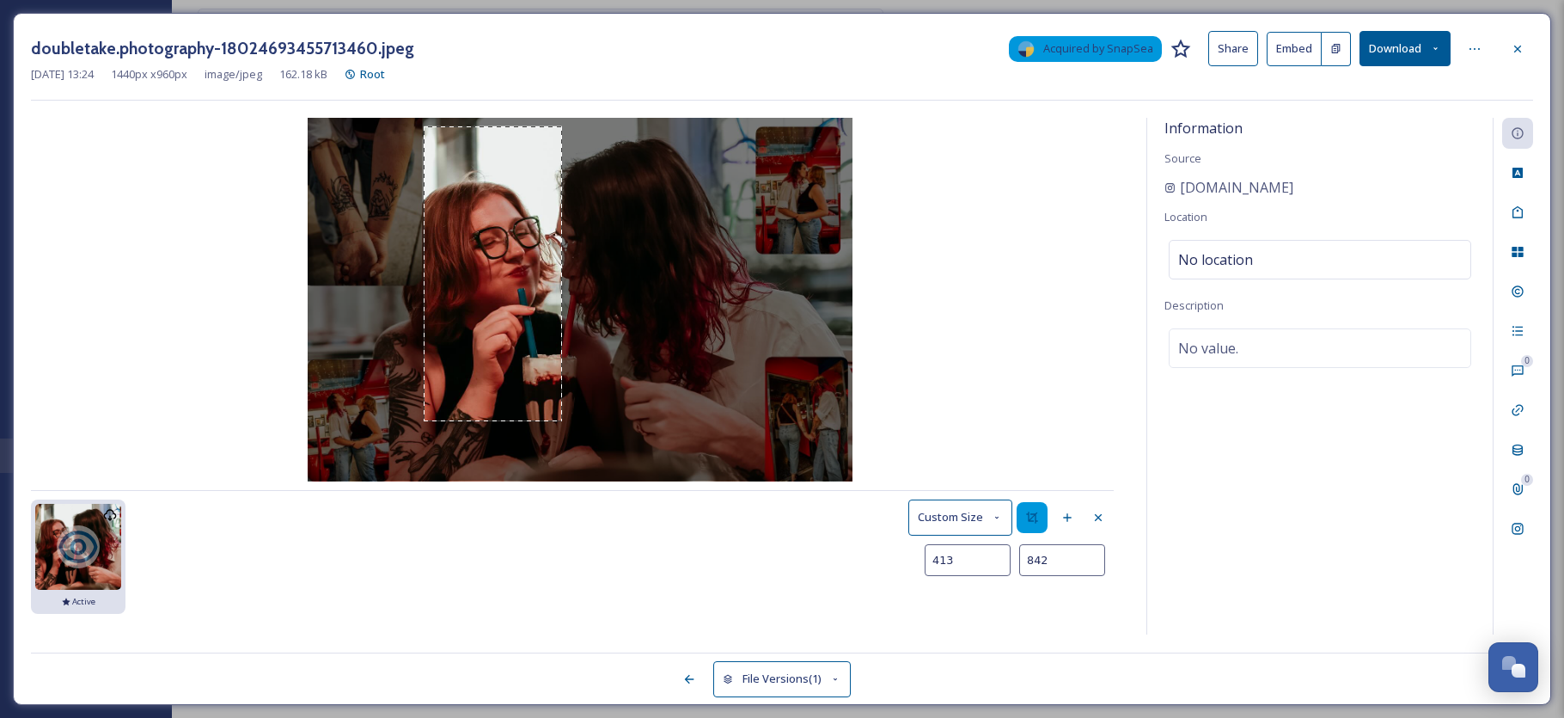
type input "860"
type input "454"
type input "878"
type input "472"
type input "892"
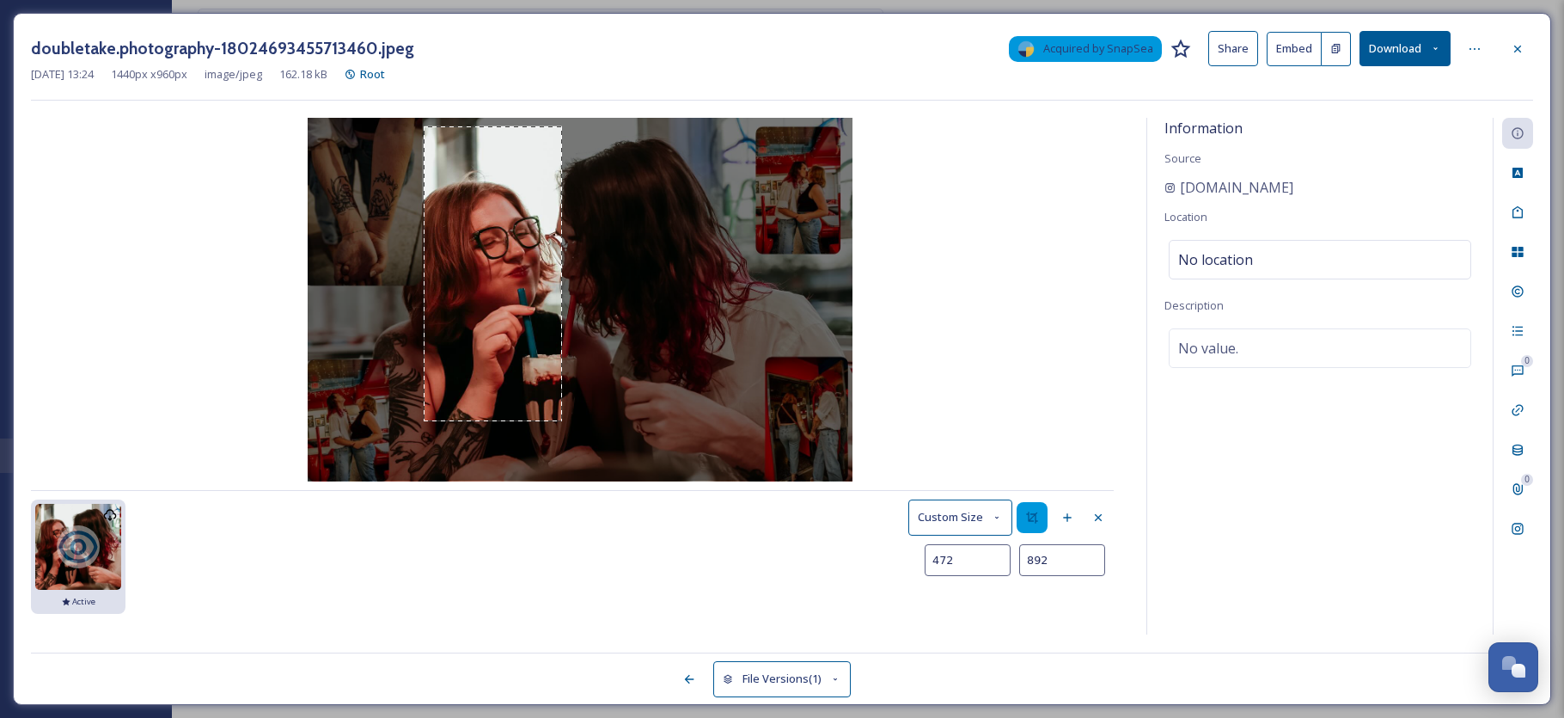
type input "492"
type input "901"
type input "508"
type input "910"
type input "531"
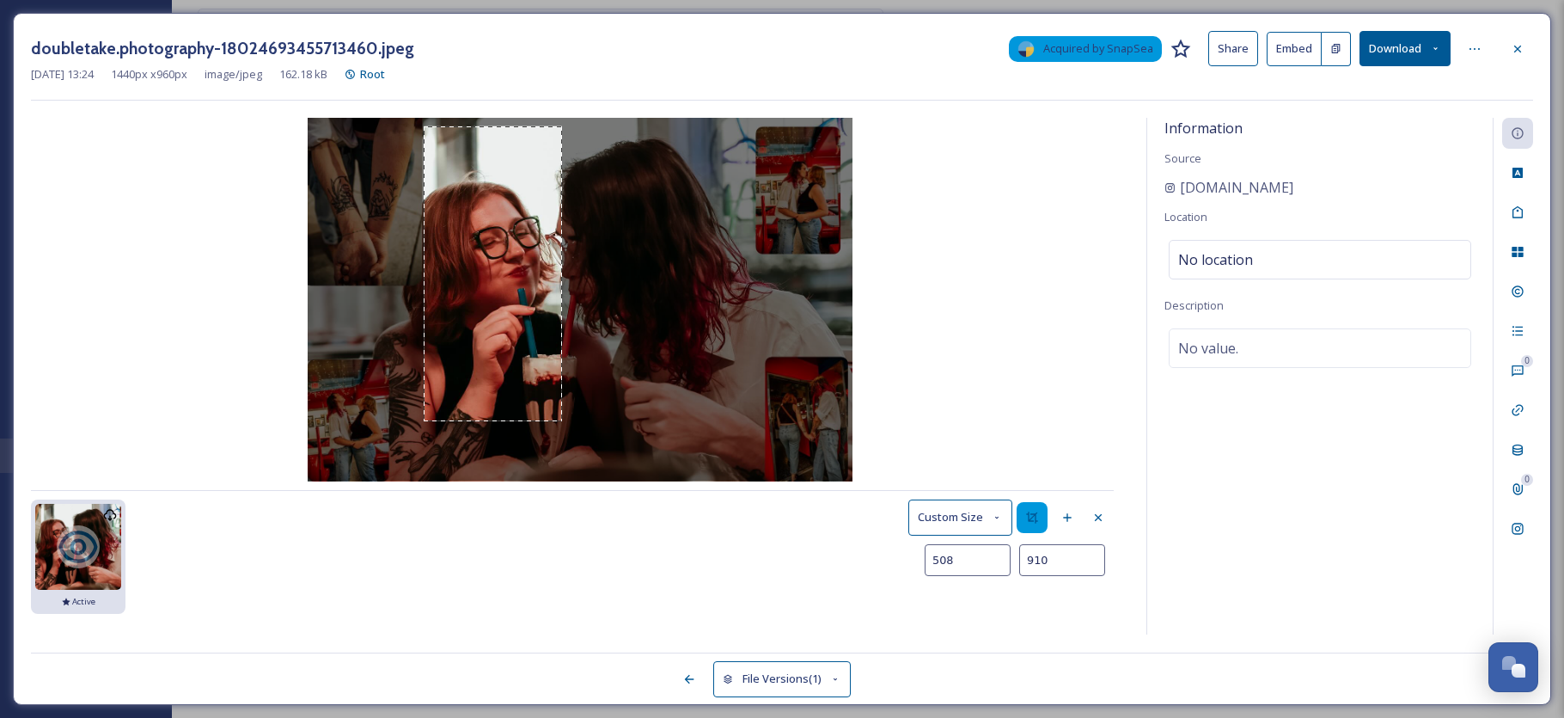
type input "915"
type input "556"
type input "917"
type input "704"
type input "915"
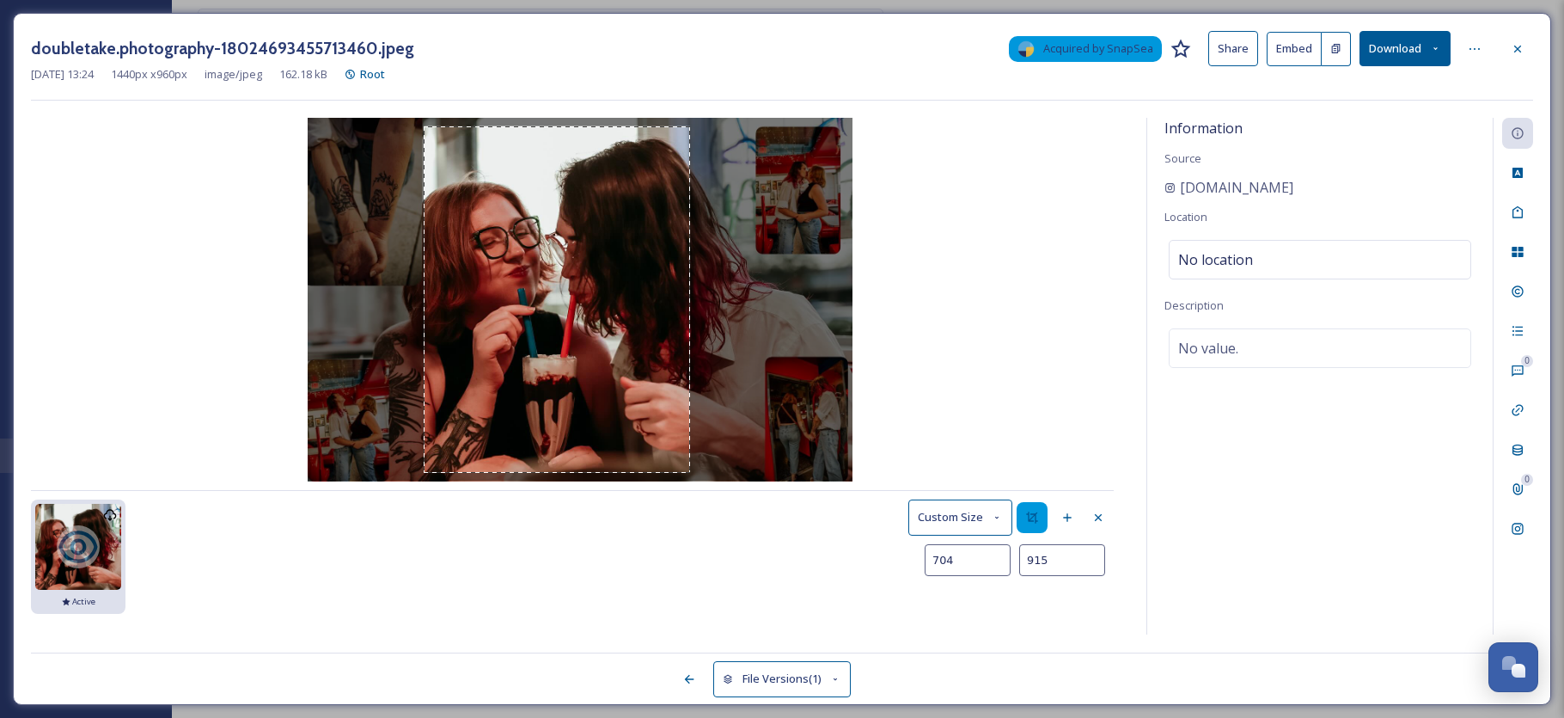
type input "724"
type input "912"
type input "751"
type input "906"
type input "778"
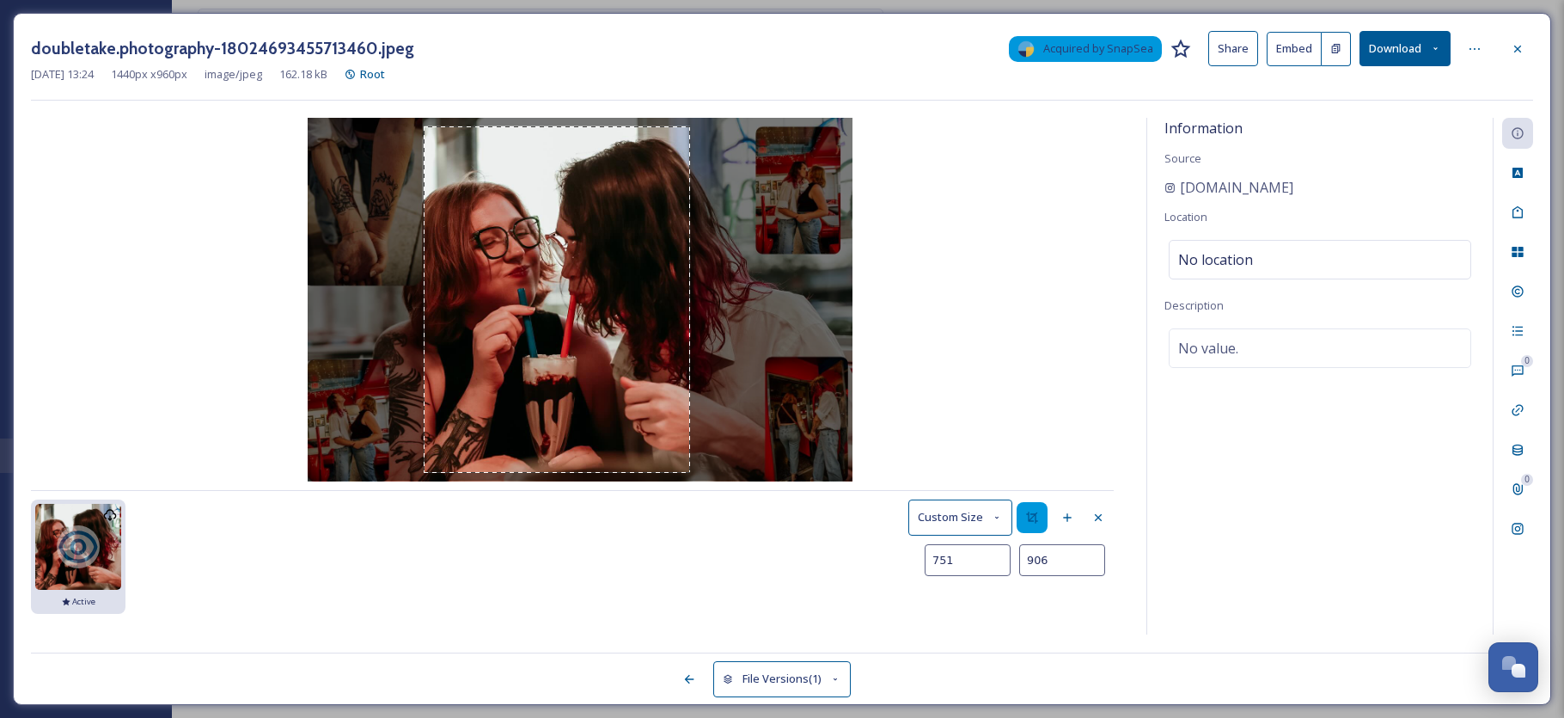
type input "903"
type input "806"
type input "901"
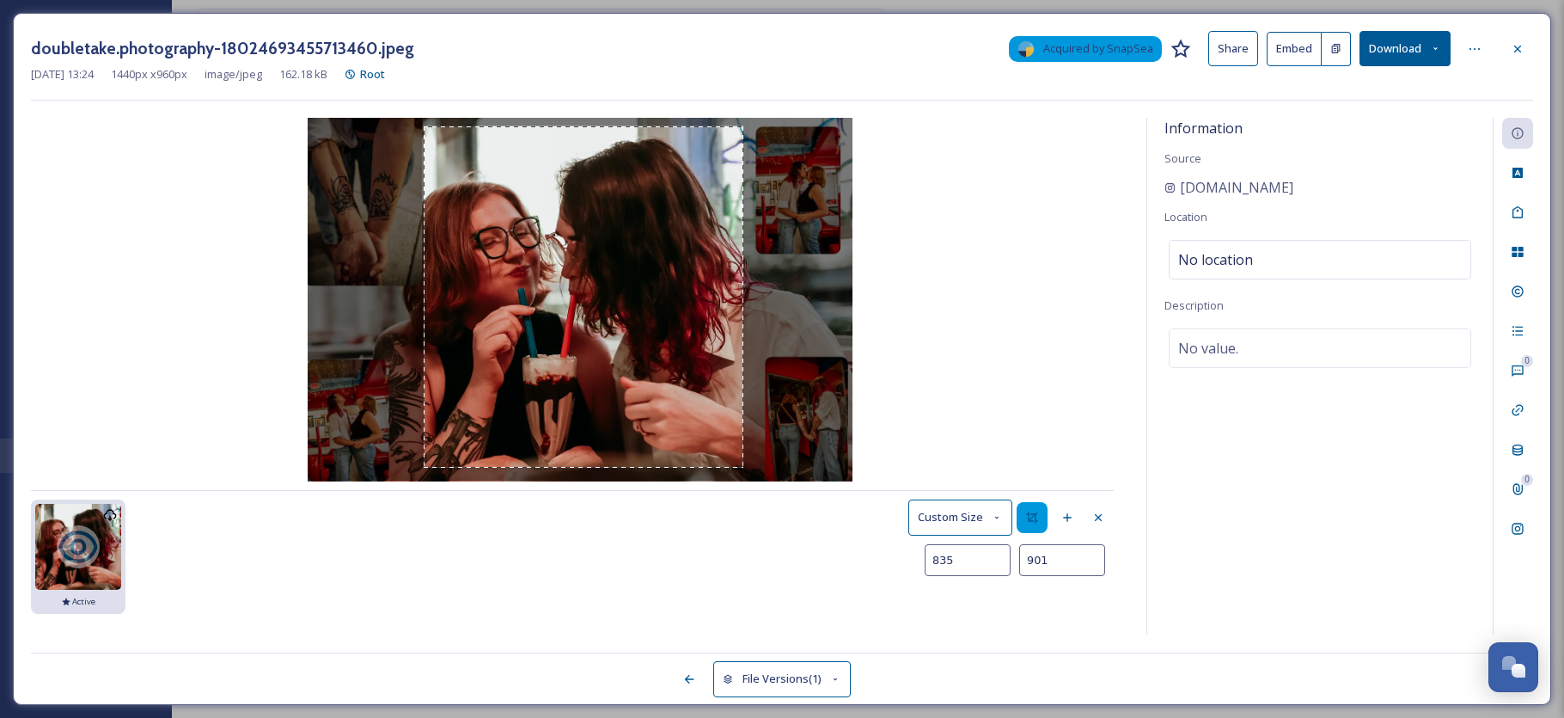
type input "833"
type input "903"
type input "842"
type input "906"
type input "847"
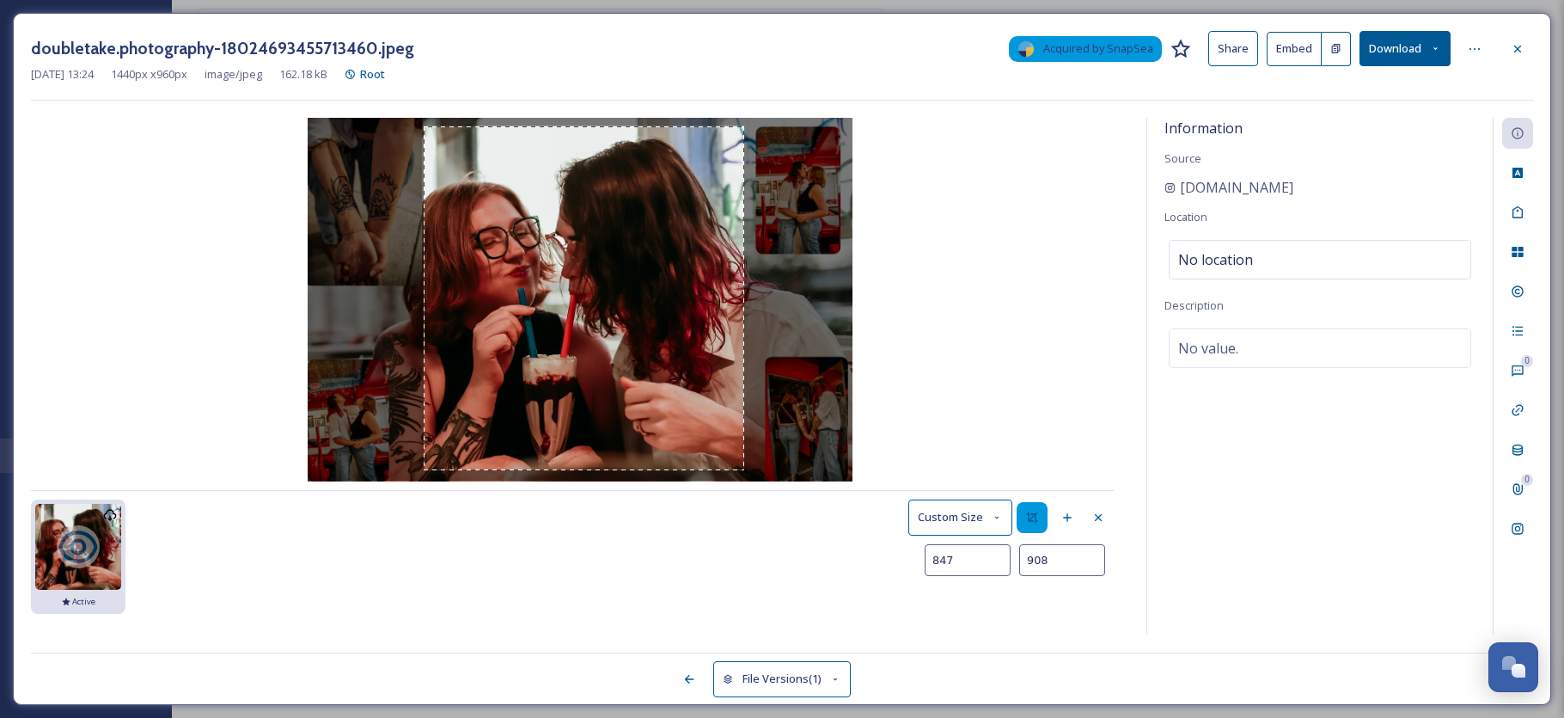
type input "910"
type input "851"
type input "912"
type input "853"
type input "915"
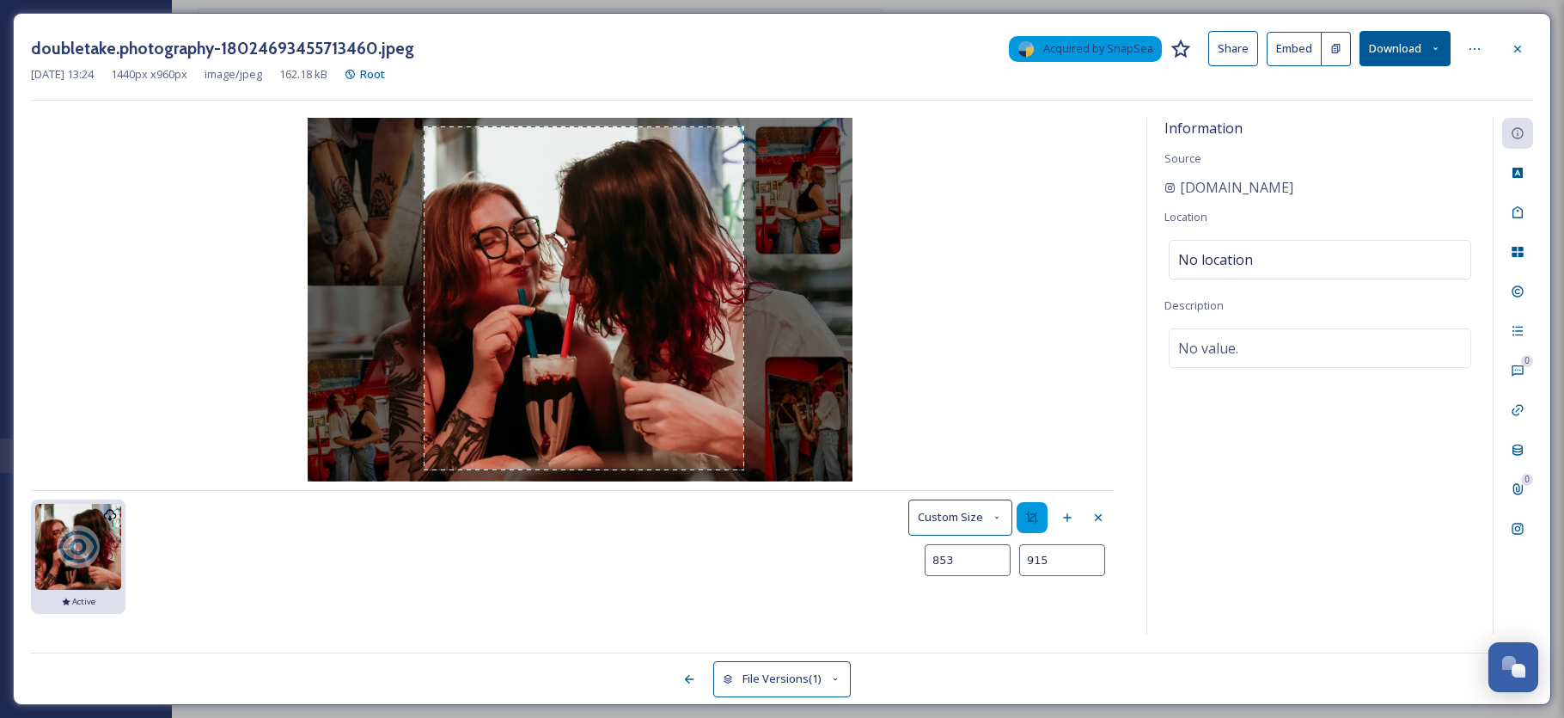
type input "856"
type input "917"
type input "858"
type input "921"
type input "856"
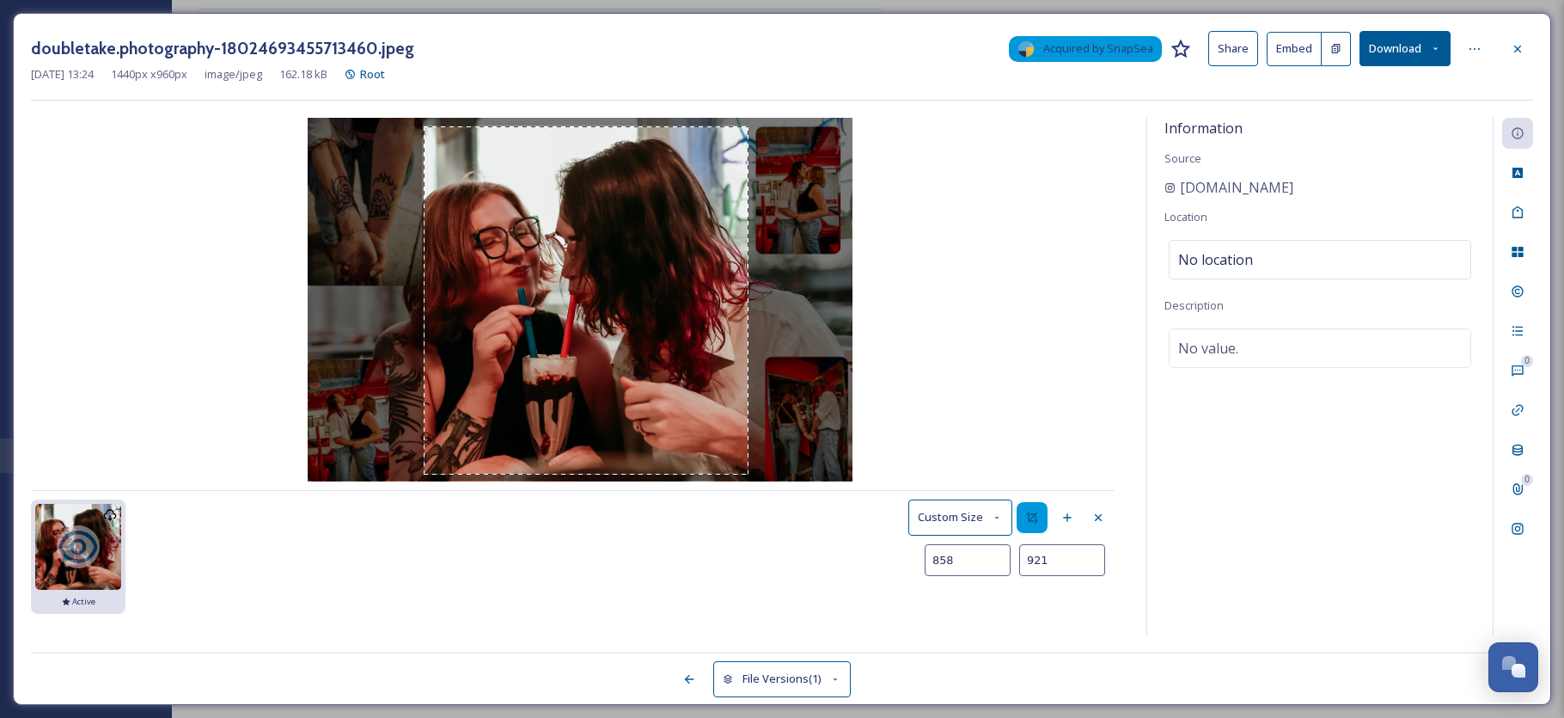
type input "924"
type input "849"
type input "926"
type input "828"
type input "930"
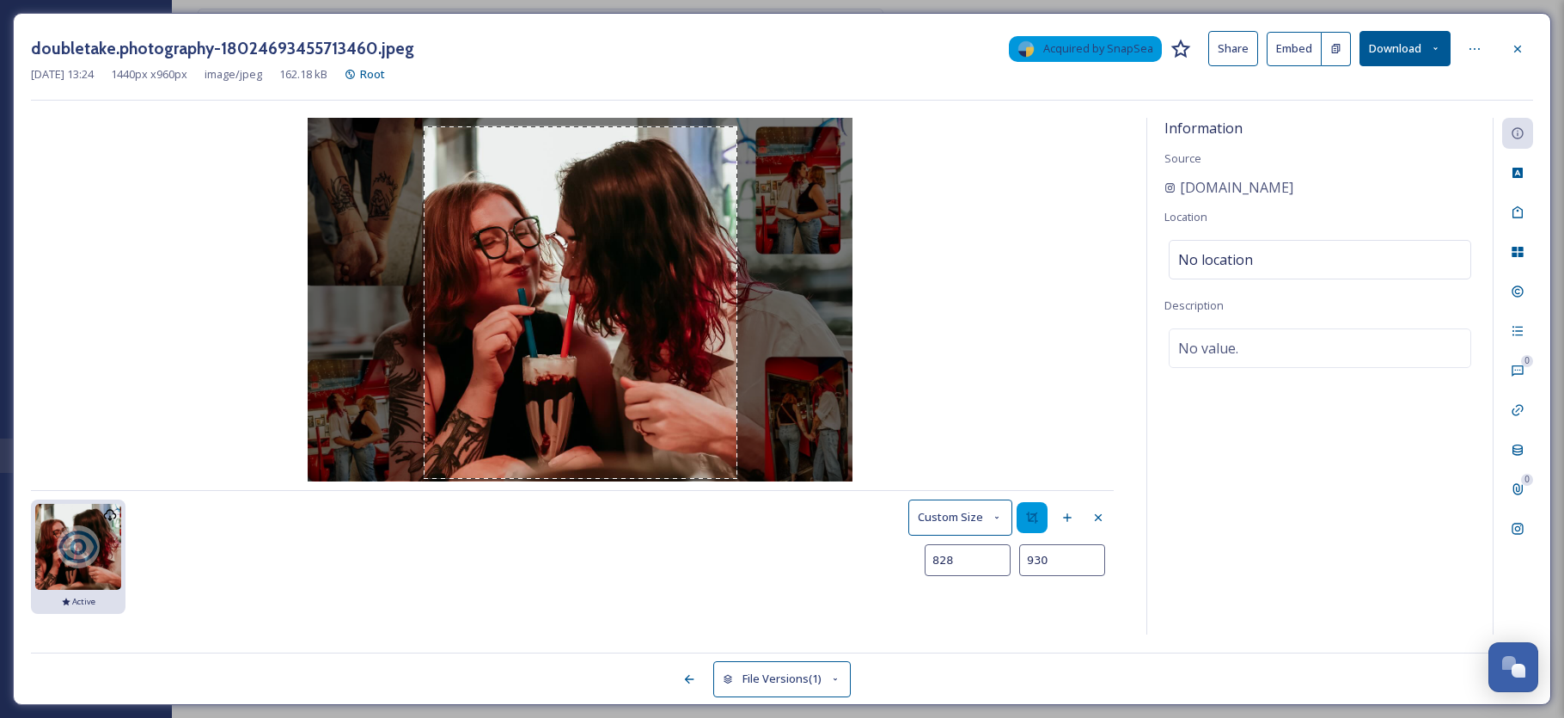
type input "831"
type input "937"
type input "828"
type input "938"
type input "867"
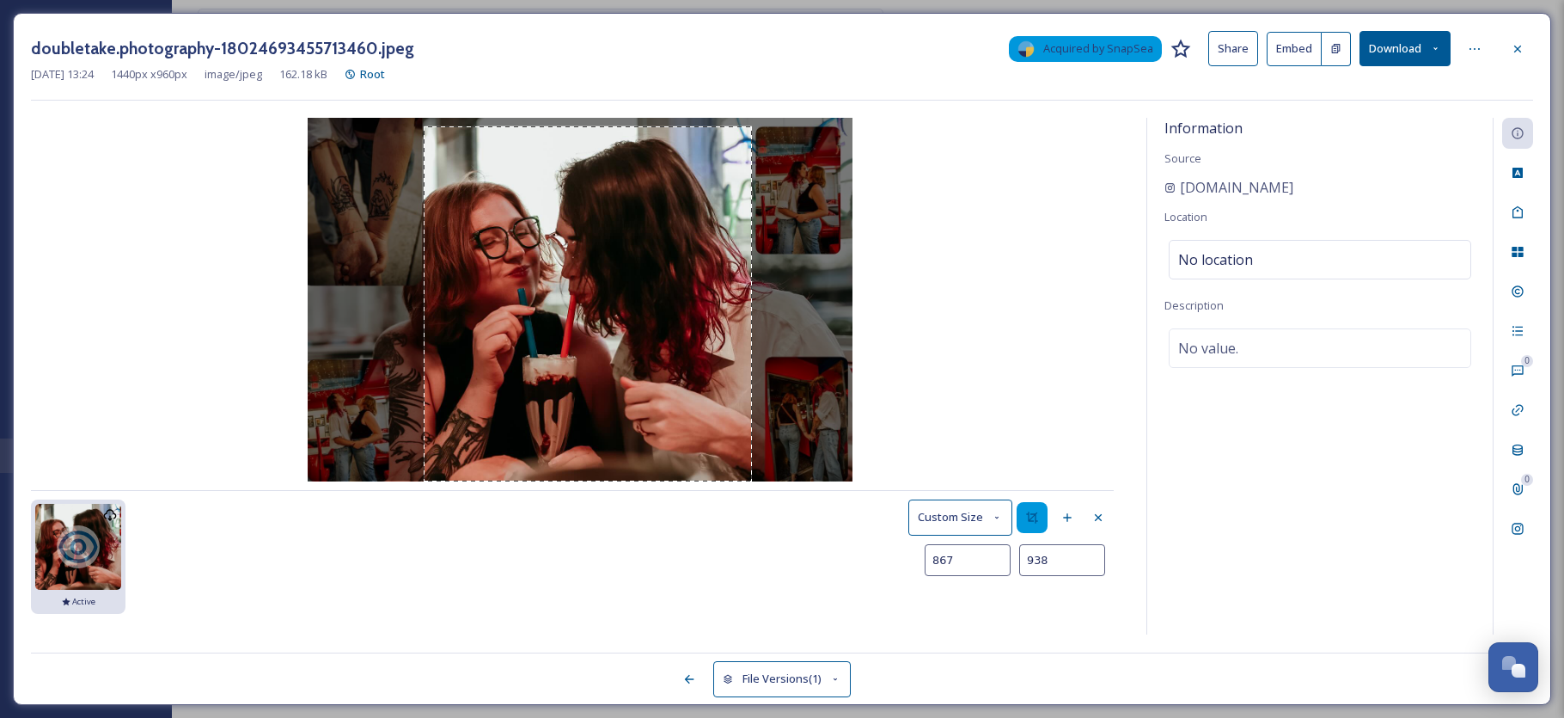
click at [752, 483] on div "[DATE] 13:24 image/jpeg 1440 x 960 Active Custom Size 867 938" at bounding box center [580, 376] width 1098 height 517
click at [1064, 602] on button "Save as new Version" at bounding box center [1050, 601] width 127 height 35
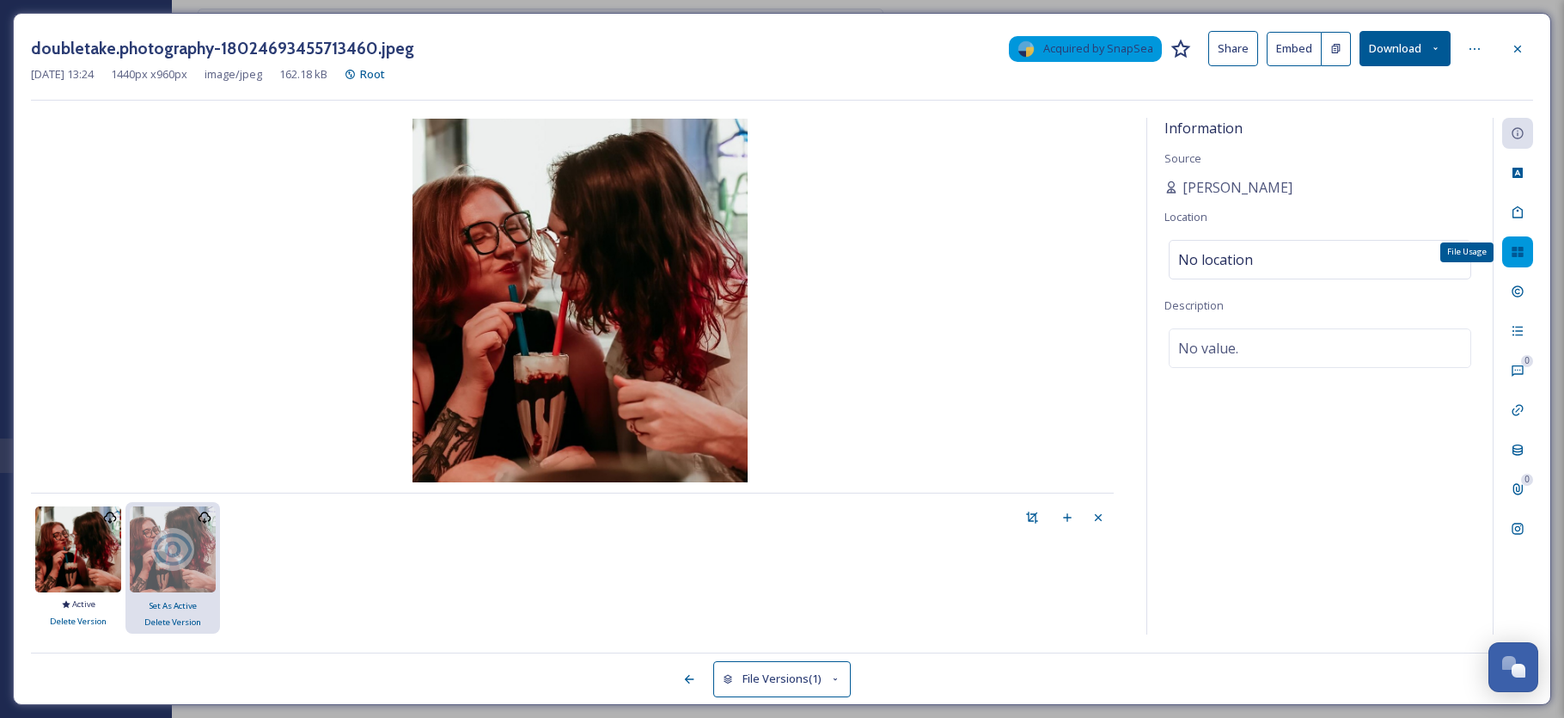
click at [1514, 248] on icon at bounding box center [1517, 252] width 11 height 10
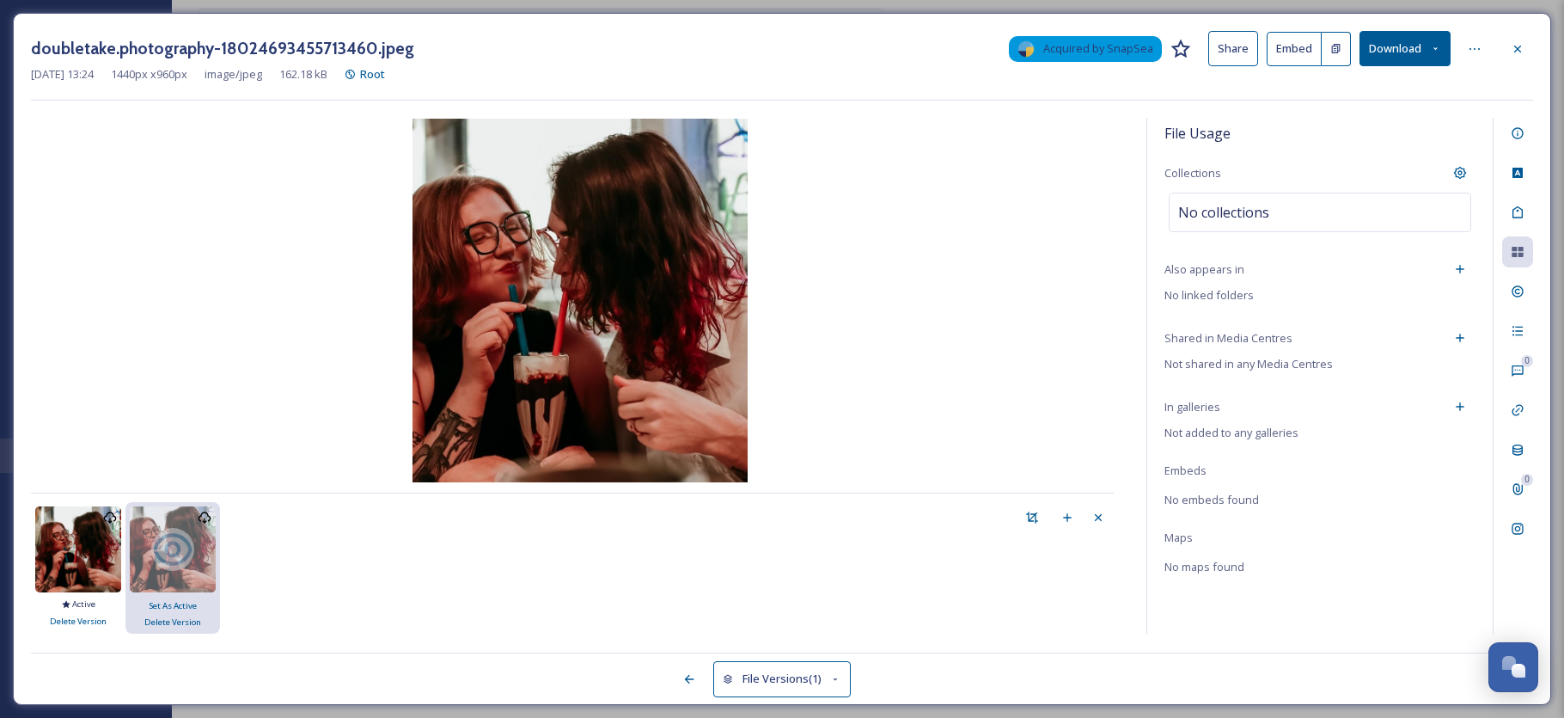
click at [1243, 431] on span "Not added to any galleries" at bounding box center [1231, 432] width 134 height 15
click at [1472, 406] on div "Add to Gallery" at bounding box center [1460, 406] width 31 height 31
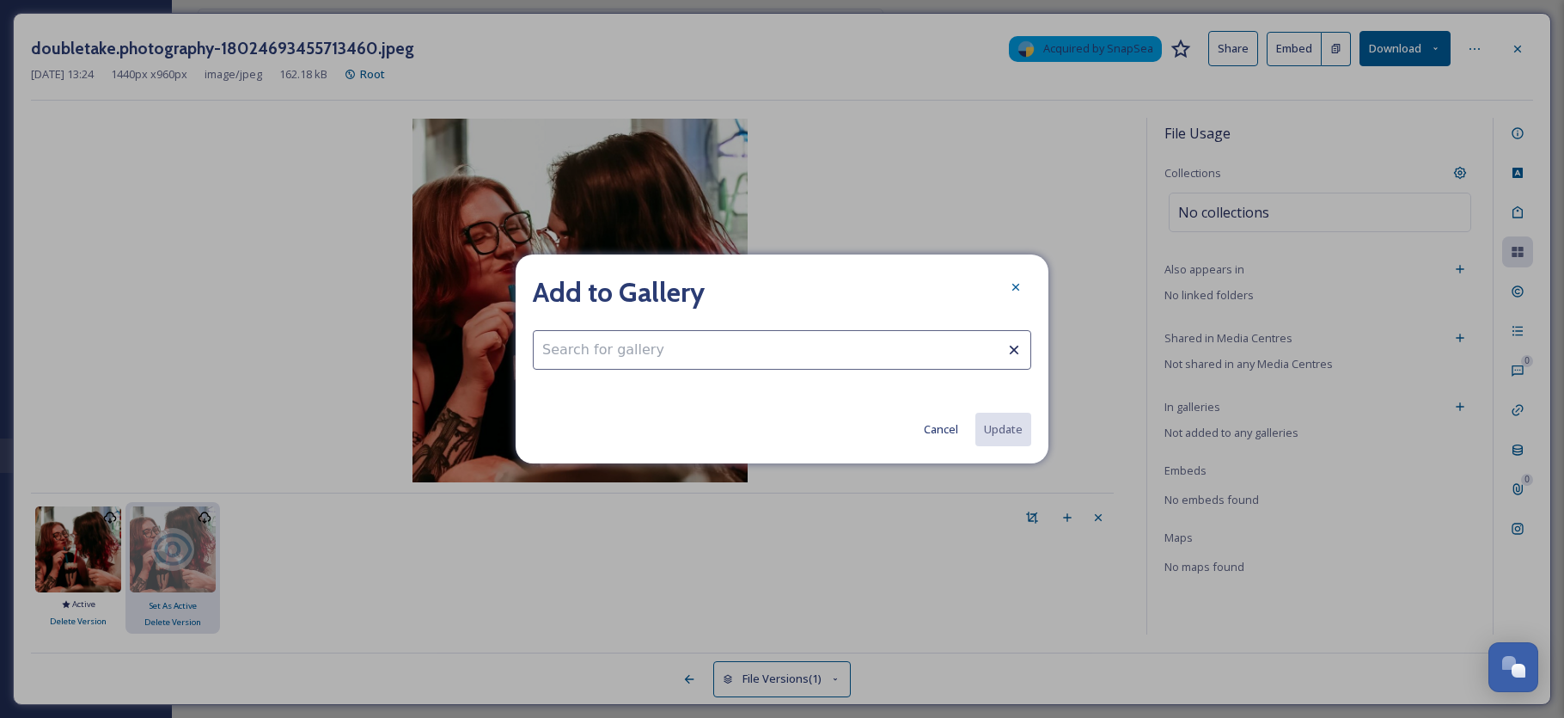
click at [788, 335] on input at bounding box center [782, 350] width 498 height 40
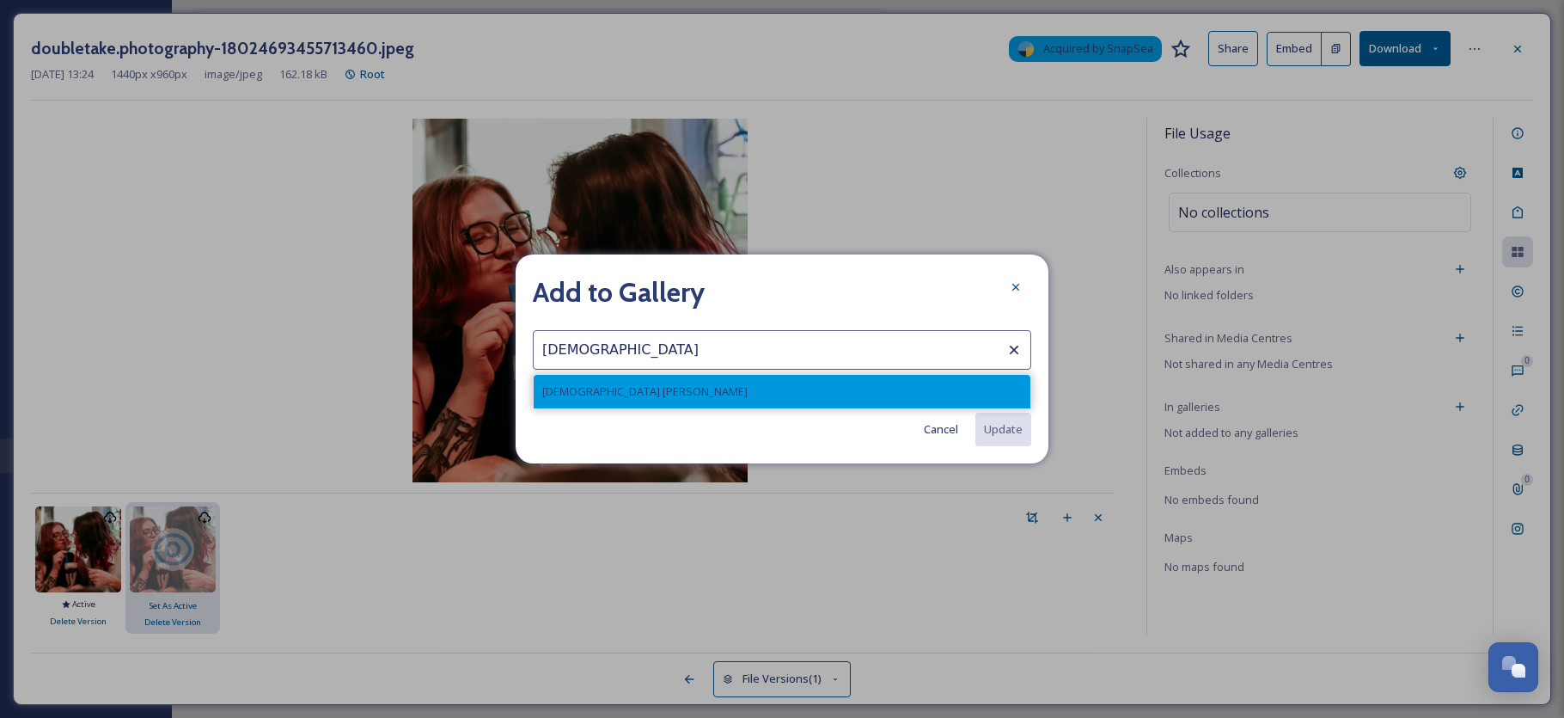
click at [646, 394] on div "[DEMOGRAPHIC_DATA] [PERSON_NAME]" at bounding box center [782, 392] width 497 height 34
type input "[DEMOGRAPHIC_DATA] [PERSON_NAME]"
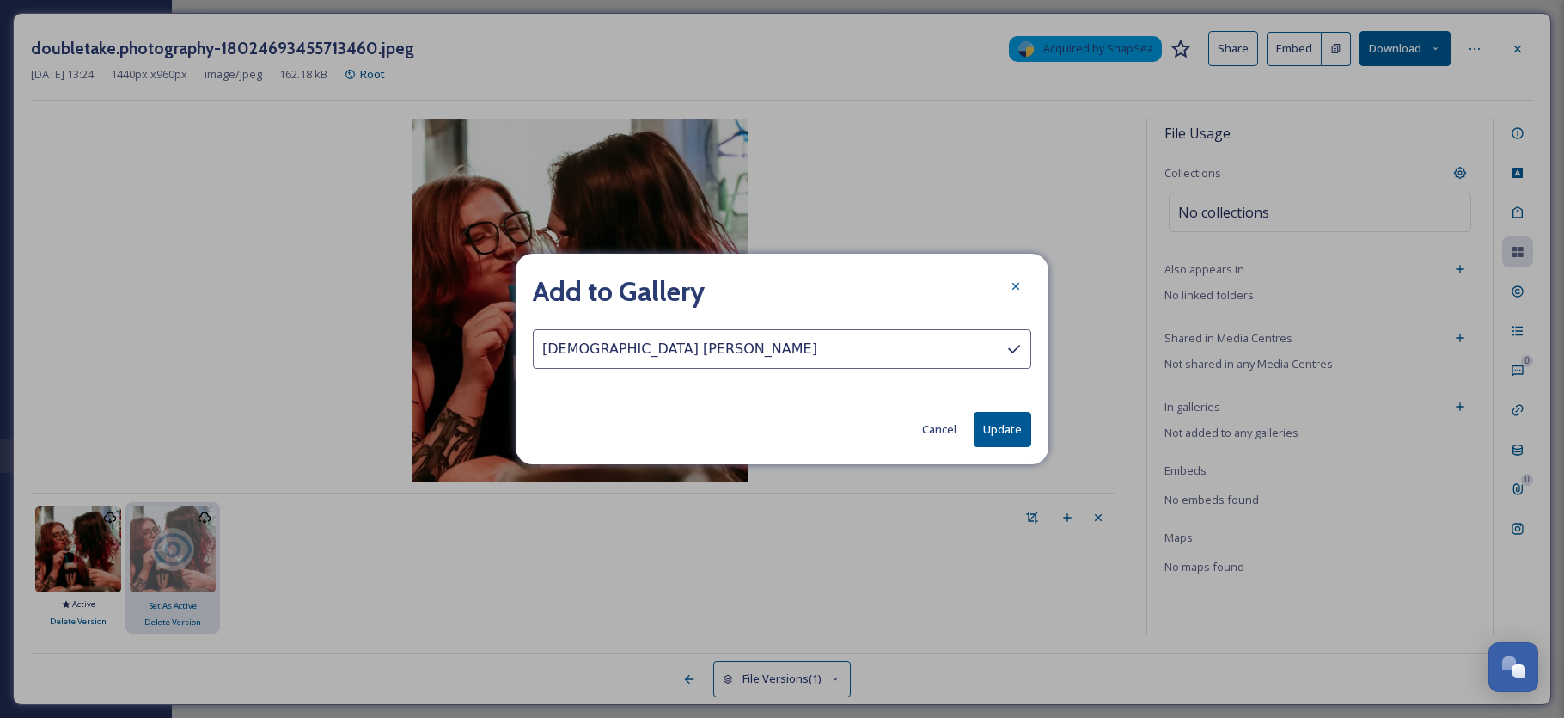
click at [1020, 435] on button "Update" at bounding box center [1003, 429] width 58 height 35
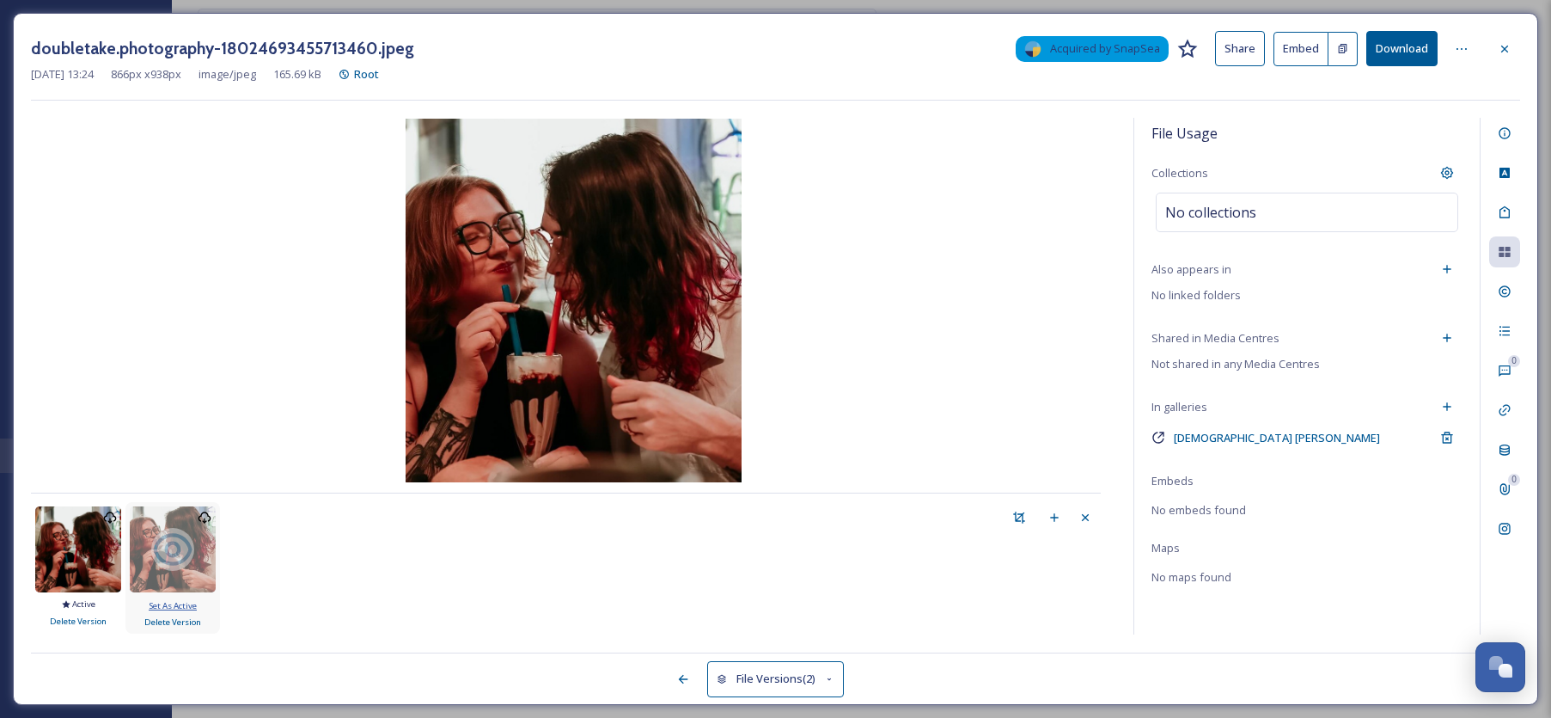
click at [188, 603] on span "Set As Active" at bounding box center [173, 605] width 48 height 11
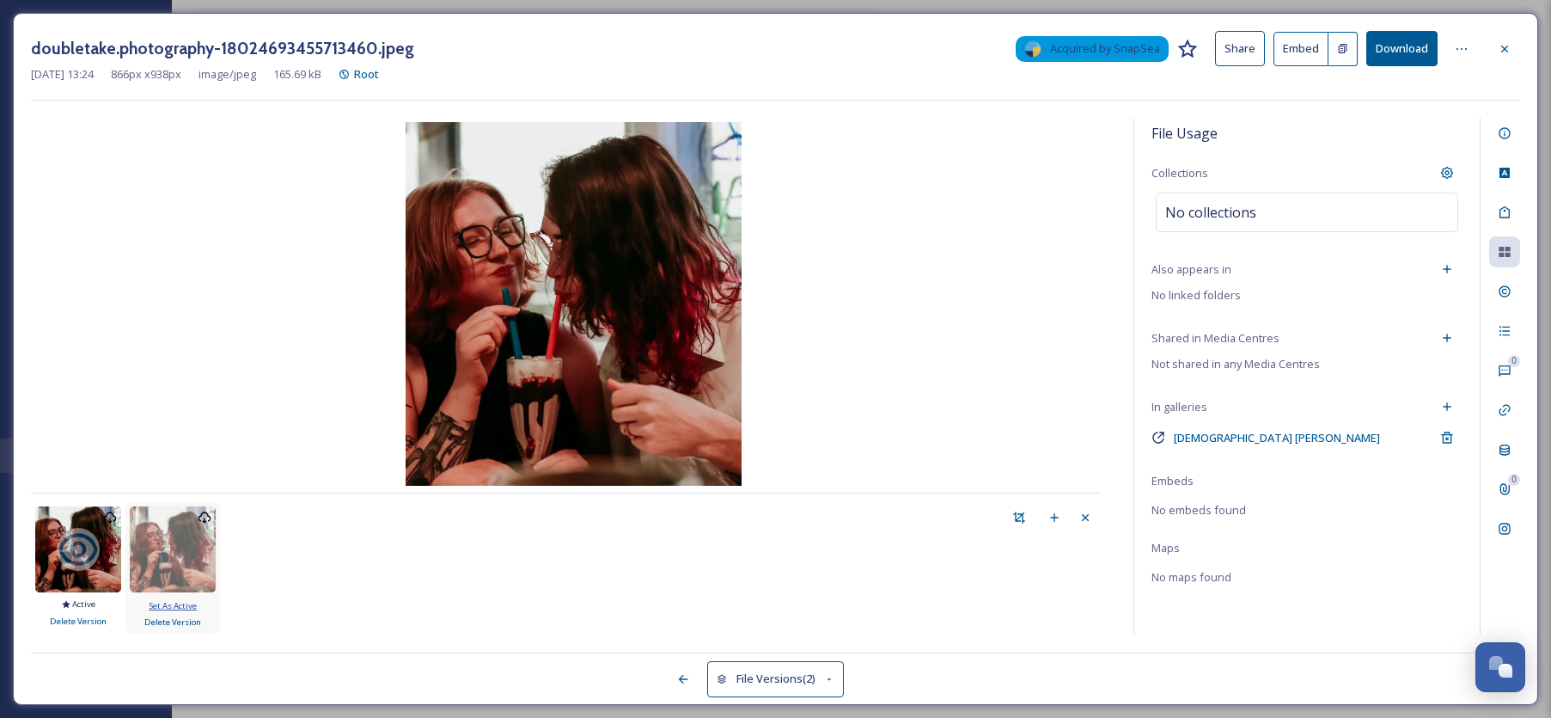
click at [193, 601] on span "Set As Active" at bounding box center [173, 605] width 48 height 11
click at [1510, 39] on div at bounding box center [1504, 49] width 31 height 31
